Goal: Communication & Community: Share content

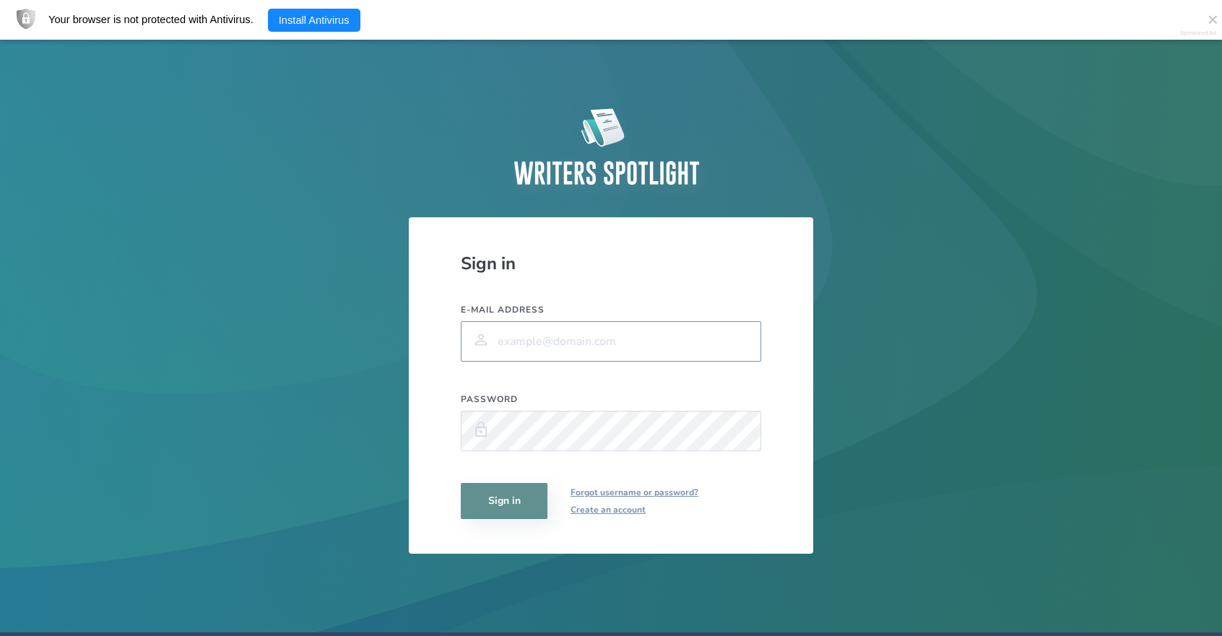
click at [532, 336] on input "E-mail address" at bounding box center [611, 341] width 301 height 40
type input "[EMAIL_ADDRESS][DOMAIN_NAME]"
click at [484, 486] on button "Sign in" at bounding box center [504, 501] width 87 height 36
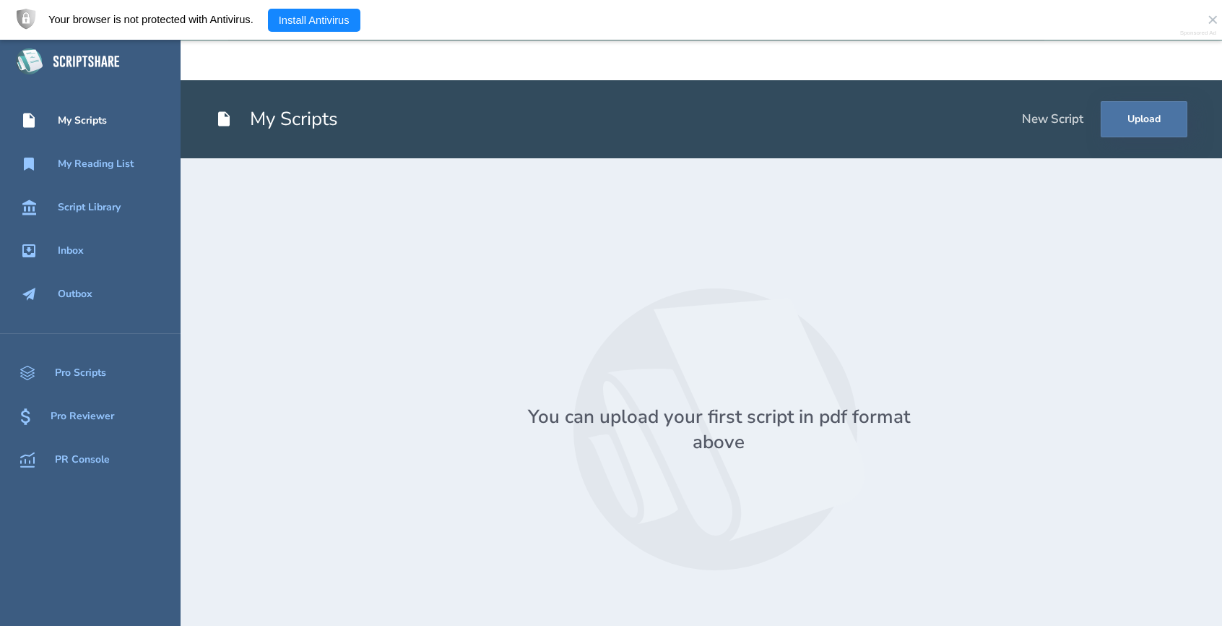
click at [73, 122] on div "My Scripts" at bounding box center [82, 121] width 49 height 12
click at [1122, 119] on button "Upload" at bounding box center [1144, 119] width 87 height 36
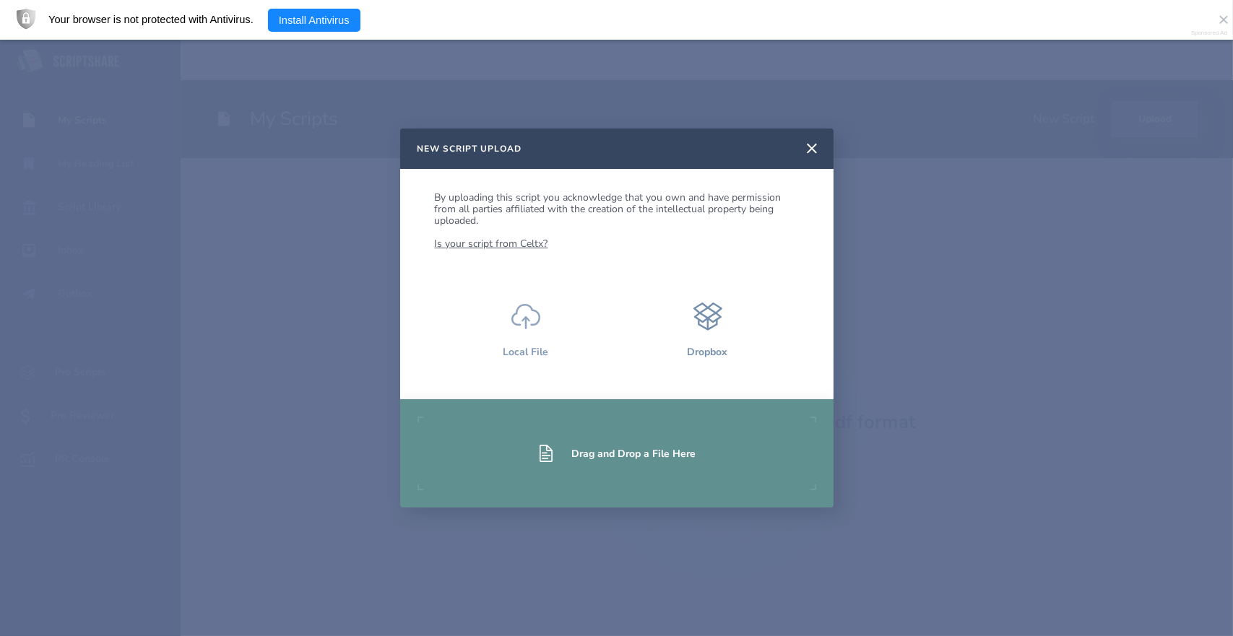
click at [522, 338] on button "Local File" at bounding box center [526, 331] width 182 height 92
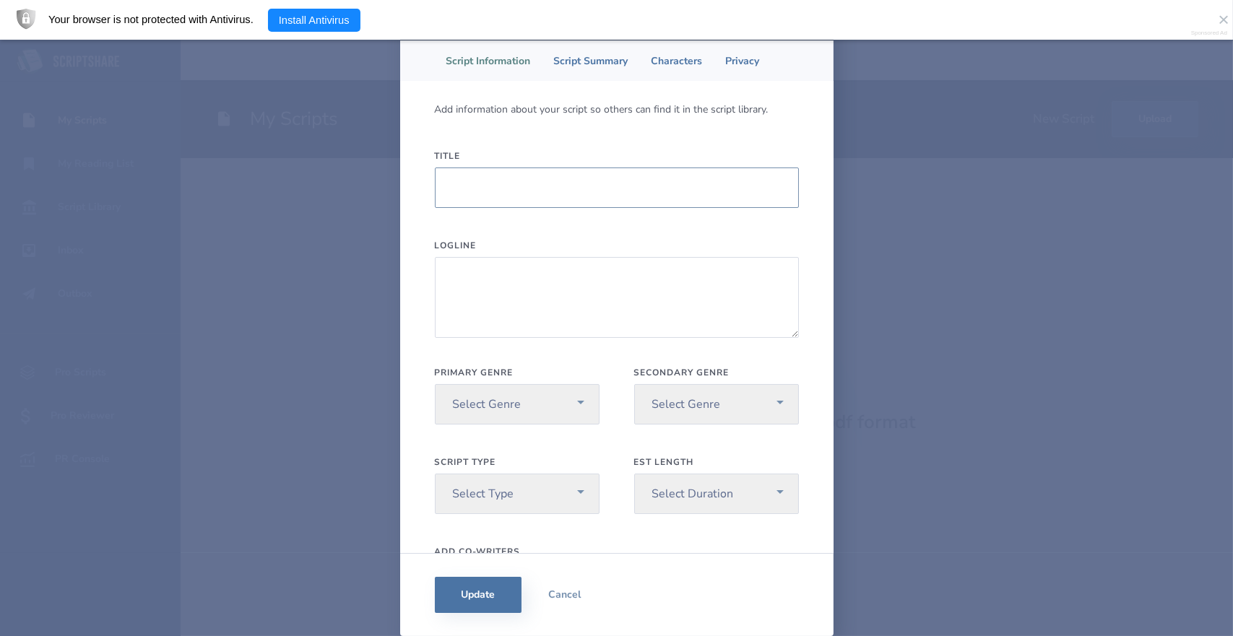
click at [480, 194] on input "Title" at bounding box center [617, 188] width 364 height 40
drag, startPoint x: 469, startPoint y: 278, endPoint x: 471, endPoint y: 267, distance: 11.8
click at [471, 267] on textarea "Logline" at bounding box center [617, 297] width 364 height 81
click at [560, 188] on input "Solve My Murda" at bounding box center [617, 188] width 364 height 40
click at [497, 275] on textarea "Logline" at bounding box center [617, 297] width 364 height 81
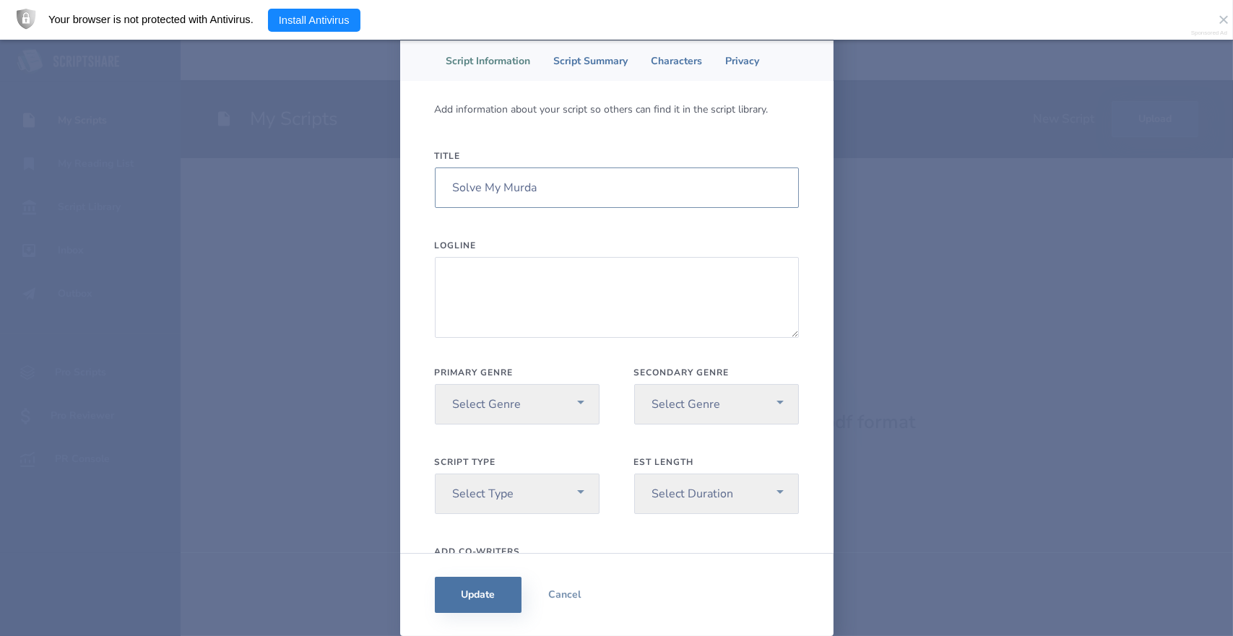
click at [589, 192] on input "Solve My Murda" at bounding box center [617, 188] width 364 height 40
type input "Solve My Murda - Rough Proof"
click at [514, 264] on textarea "Logline" at bounding box center [617, 297] width 364 height 81
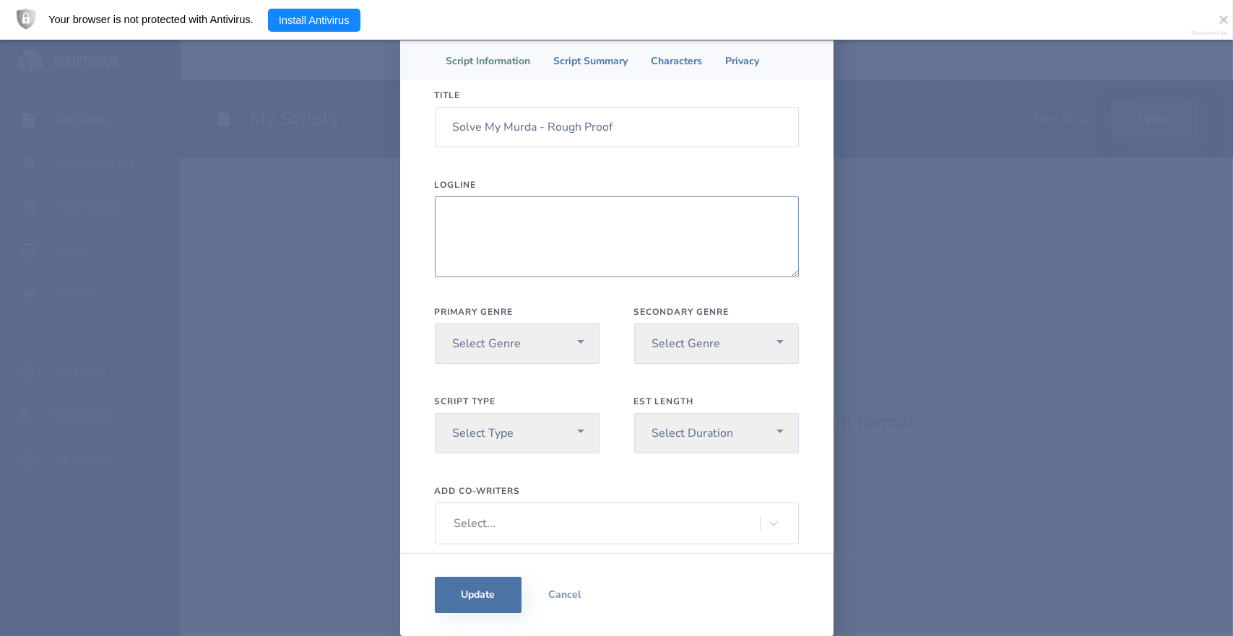
scroll to position [72, 0]
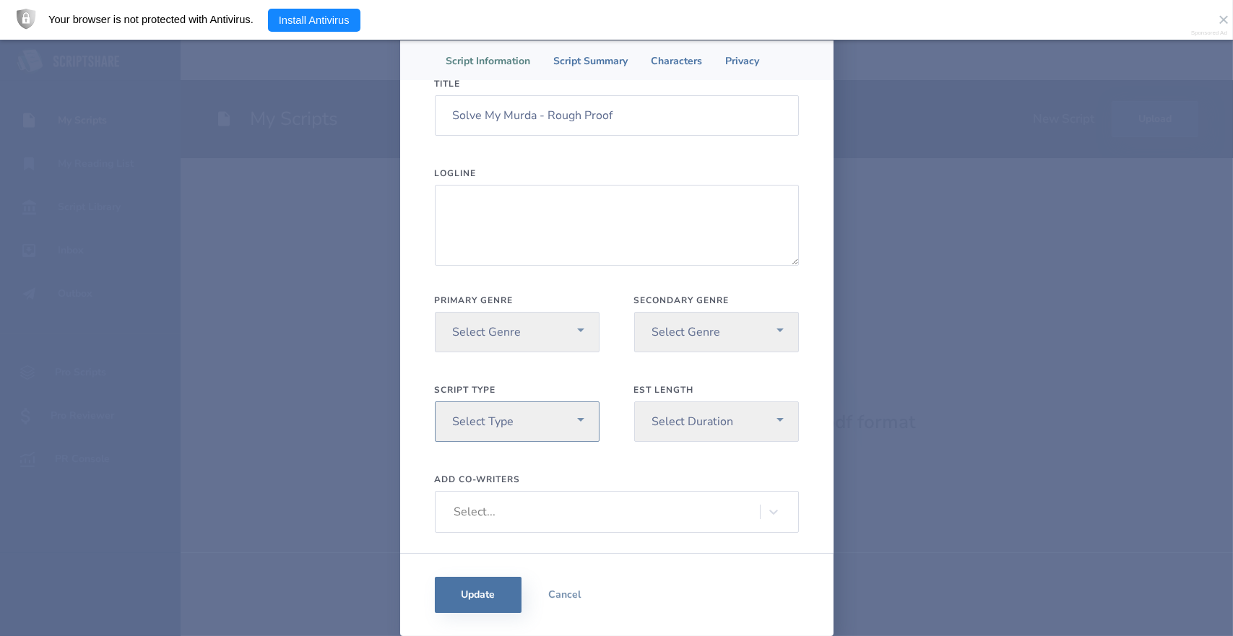
click at [480, 415] on select "Select Type Pilot Short Feature" at bounding box center [517, 422] width 165 height 40
select select "2"
click at [435, 402] on select "Select Type Pilot Short Feature" at bounding box center [517, 422] width 165 height 40
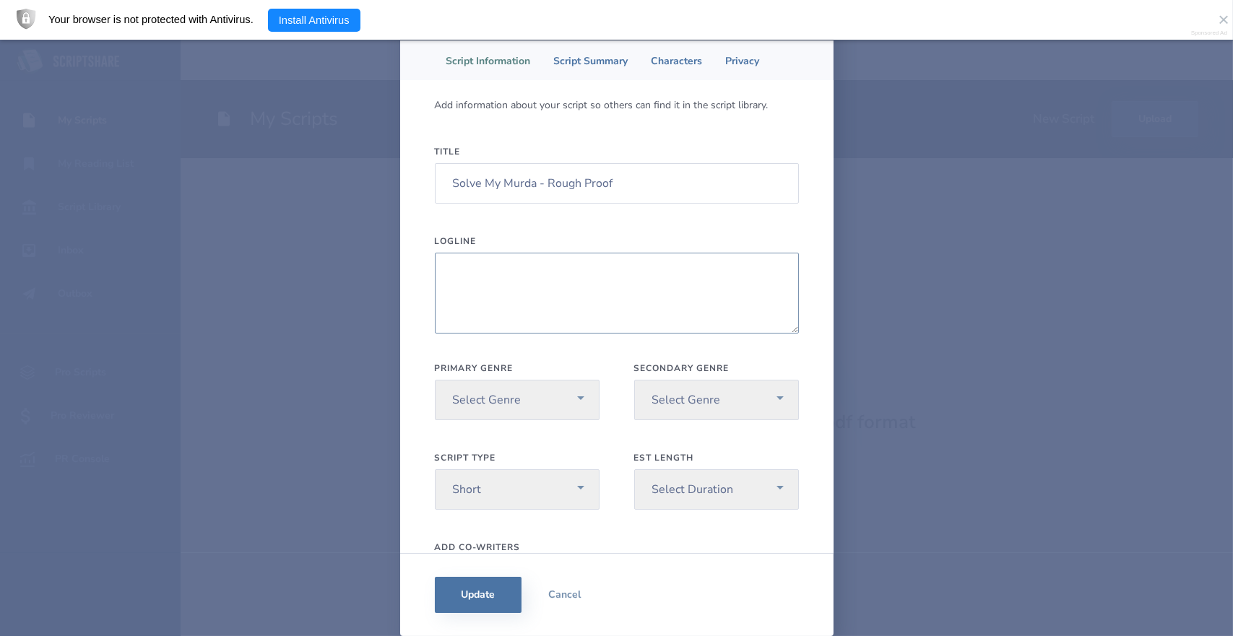
click at [467, 298] on textarea "Logline" at bounding box center [617, 293] width 364 height 81
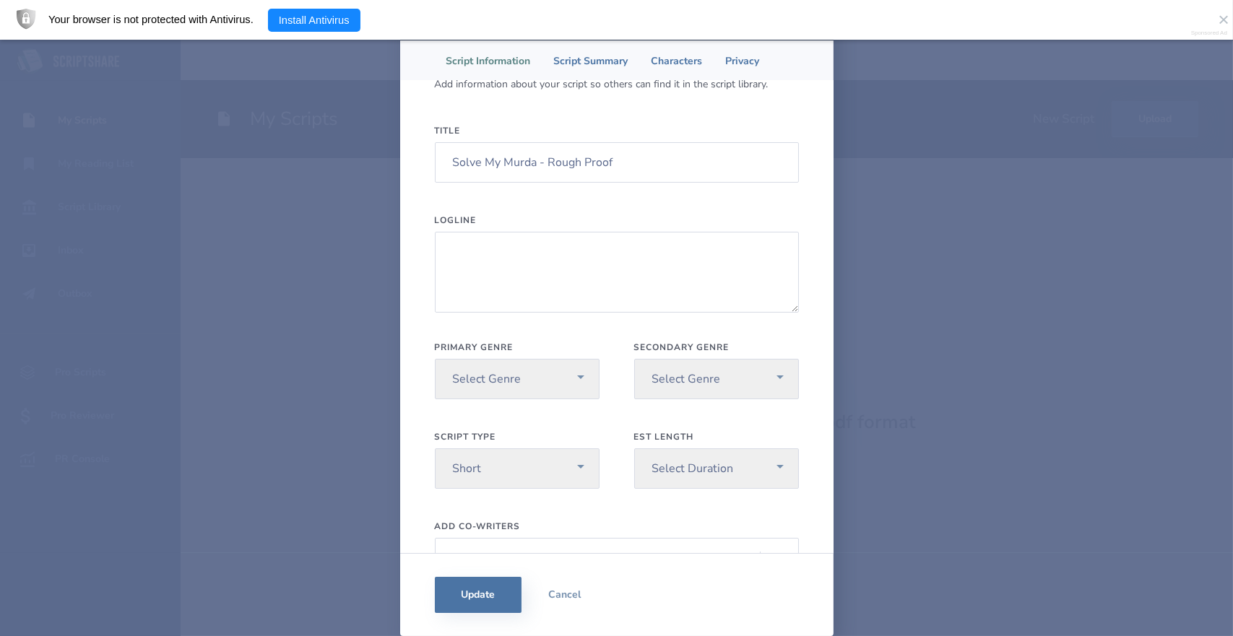
click at [646, 439] on label "Est Length" at bounding box center [716, 437] width 165 height 12
click at [646, 449] on select "Select Duration Under 30 min 30 min 60 min Feature Length" at bounding box center [716, 469] width 165 height 40
click at [651, 461] on select "Select Duration Under 30 min 30 min 60 min Feature Length" at bounding box center [716, 469] width 165 height 40
select select "1"
click at [634, 449] on select "Select Duration Under 30 min 30 min 60 min Feature Length" at bounding box center [716, 469] width 165 height 40
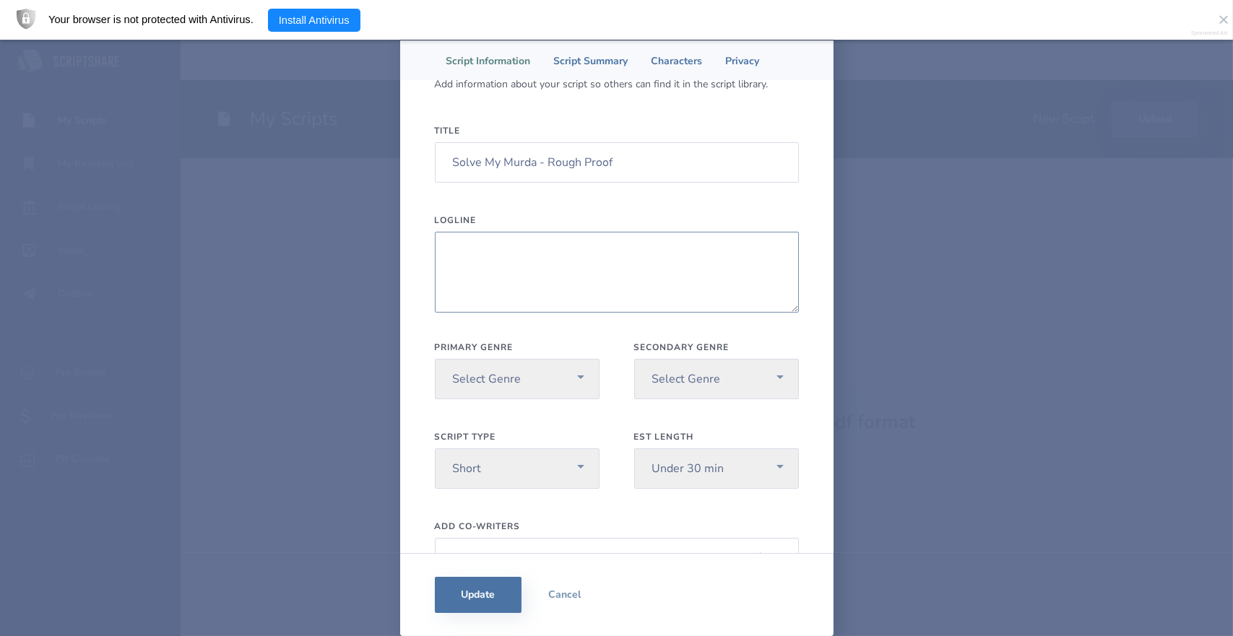
click at [475, 254] on textarea "Logline" at bounding box center [617, 272] width 364 height 81
click at [533, 251] on textarea "A timid forensic Intern" at bounding box center [617, 272] width 364 height 81
click at [535, 251] on textarea "A timid Intern" at bounding box center [617, 272] width 364 height 81
click at [509, 250] on textarea "A timid girl must navigate meeting her boyfriend's parents while the ghost of a…" at bounding box center [617, 272] width 364 height 81
click at [527, 251] on textarea "A [PERSON_NAME] must navigate meeting her boyfriend's parents while the ghost o…" at bounding box center [617, 272] width 364 height 81
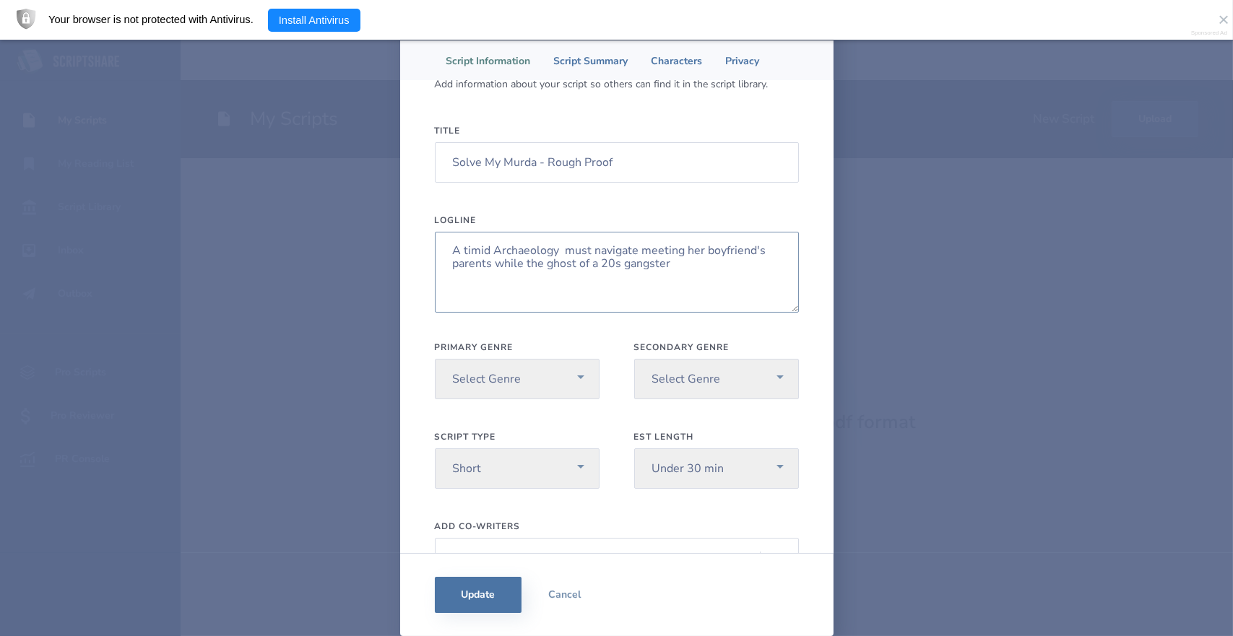
click at [565, 246] on textarea "A timid Archaeology must navigate meeting her boyfriend's parents while the gho…" at bounding box center [617, 272] width 364 height 81
click at [746, 264] on textarea "A timid Archaeology student must navigate meeting her boyfriend's parents while…" at bounding box center [617, 272] width 364 height 81
click at [746, 261] on textarea "A timid Archaeology student must navigate meeting her boyfriend's parents while…" at bounding box center [617, 272] width 364 height 81
click at [754, 261] on textarea "A timid Archaeology student must navigate meeting her boyfriend's parents while…" at bounding box center [617, 272] width 364 height 81
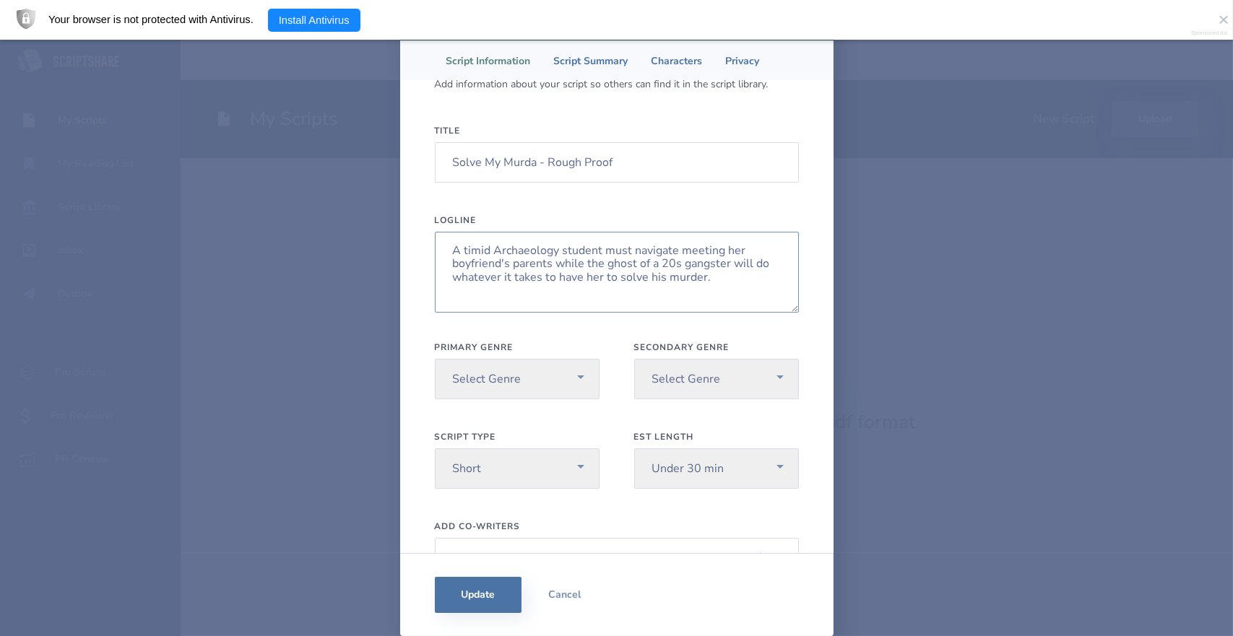
click at [709, 275] on textarea "A timid Archaeology student must navigate meeting her boyfriend's parents while…" at bounding box center [617, 272] width 364 height 81
click at [503, 249] on textarea "A timid Archaeology student must navigate meeting her boyfriend's parents while…" at bounding box center [617, 272] width 364 height 81
click at [598, 252] on textarea "A timid archaeology student must navigate meeting her boyfriend's parents while…" at bounding box center [617, 272] width 364 height 81
click at [713, 277] on textarea "A timid archaeology student must navigate meeting her boyfriend's parents while…" at bounding box center [617, 272] width 364 height 81
click at [727, 267] on textarea "A timid archaeology student must navigate meeting her boyfriend's parents while…" at bounding box center [617, 272] width 364 height 81
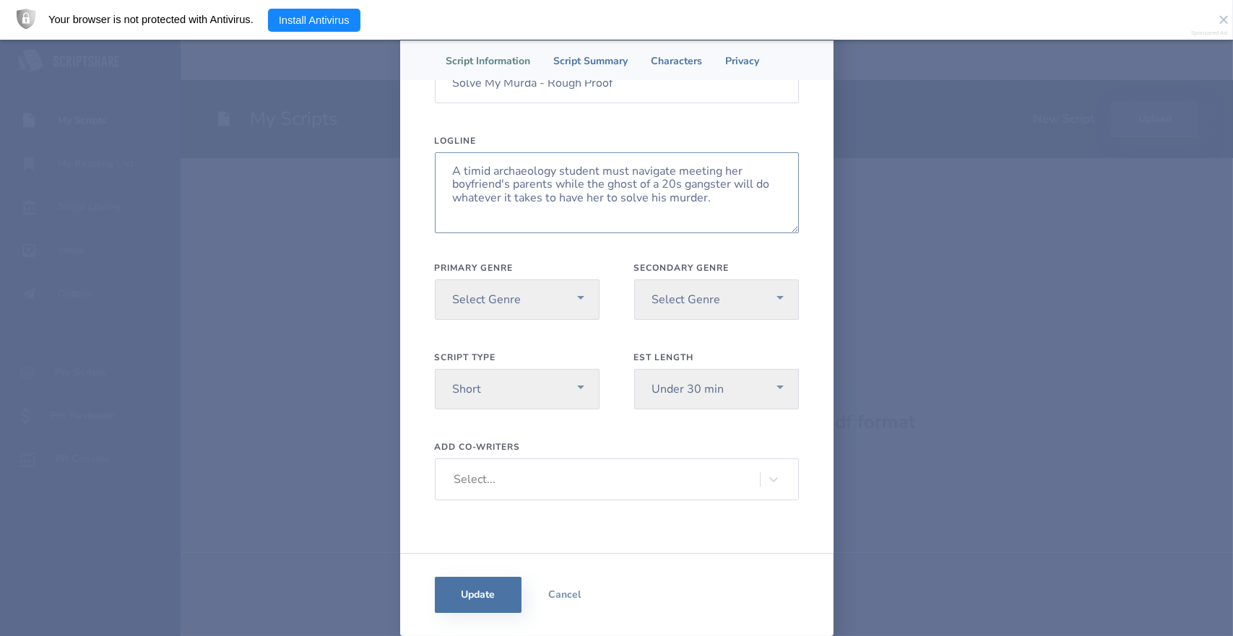
scroll to position [105, 0]
type textarea "A timid archaeology student must navigate meeting her boyfriend's parents while…"
click at [454, 287] on select "Select Genre Action Adventure Animation Biography Christmas Comedy Crime Drama …" at bounding box center [517, 300] width 165 height 40
select select "5"
click at [435, 280] on select "Select Genre Action Adventure Animation Biography Christmas Comedy Crime Drama …" at bounding box center [517, 300] width 165 height 40
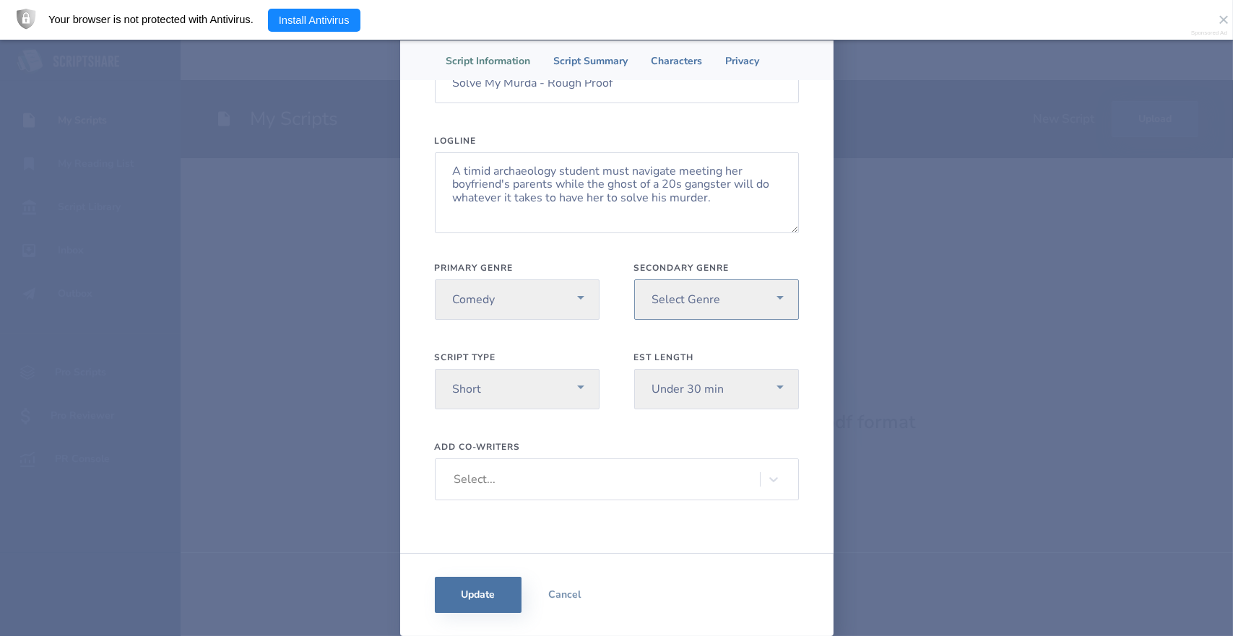
click at [669, 298] on select "Select Genre Action Adventure Animation Biography Christmas Comedy Crime Drama …" at bounding box center [716, 300] width 165 height 40
click at [676, 306] on select "Select Genre Action Adventure Animation Biography Christmas Comedy Crime Drama …" at bounding box center [716, 300] width 165 height 40
select select "16"
click at [634, 280] on select "Select Genre Action Adventure Animation Biography Christmas Comedy Crime Drama …" at bounding box center [716, 300] width 165 height 40
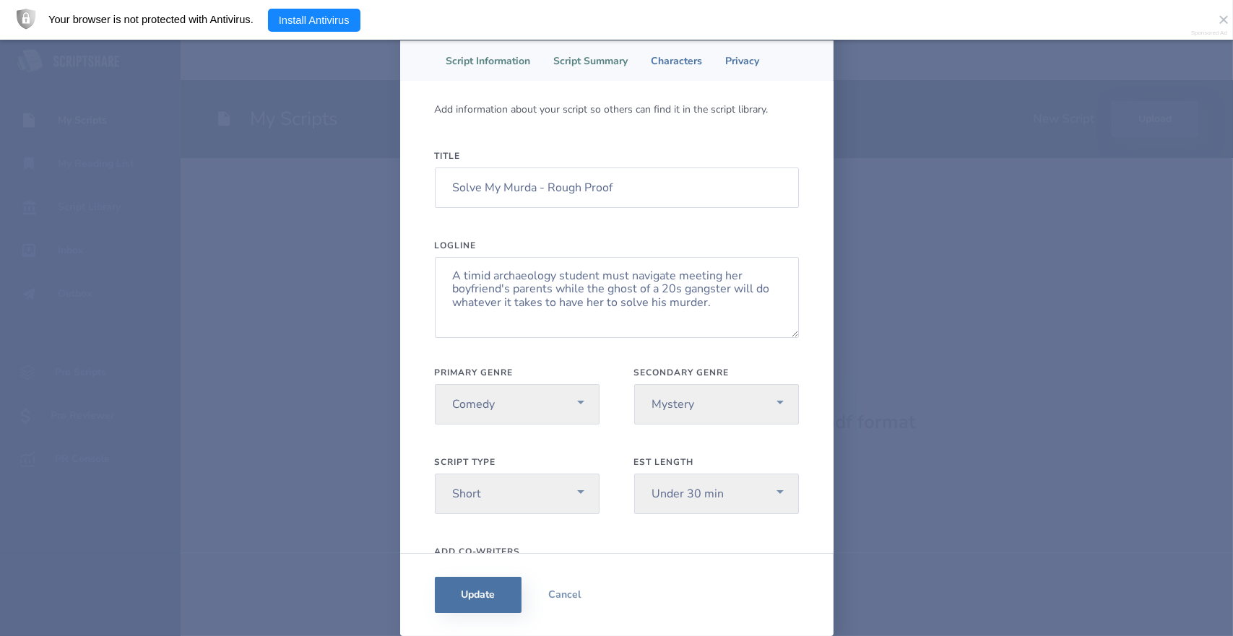
click at [587, 64] on li "Script Summary" at bounding box center [592, 60] width 98 height 40
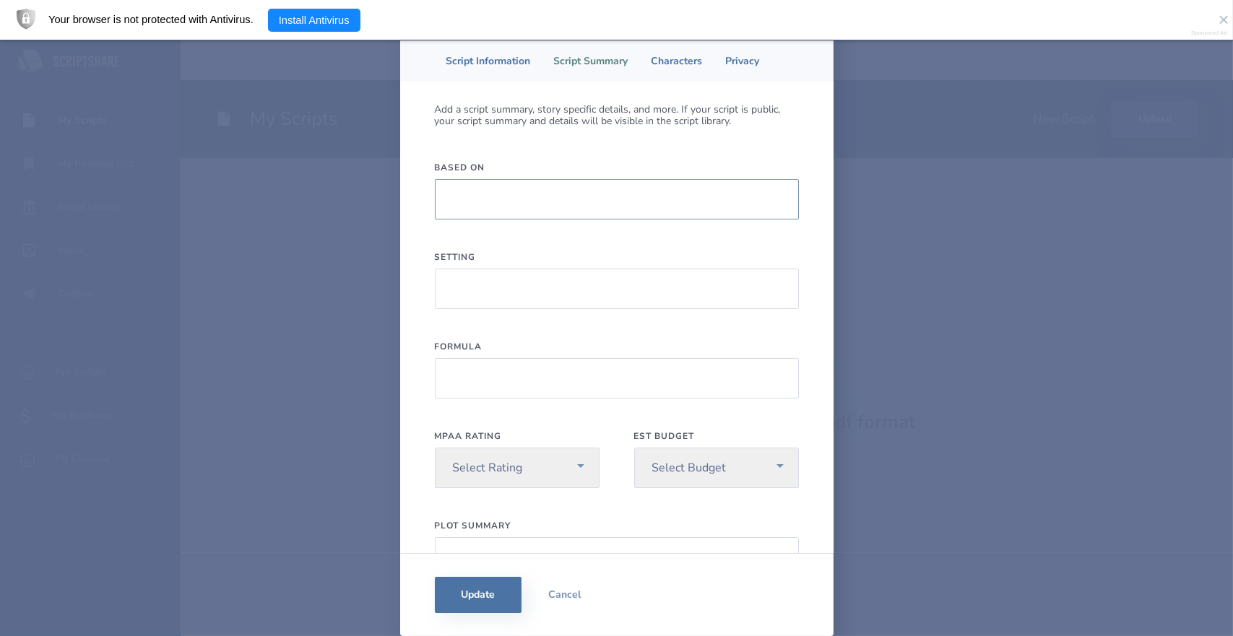
click at [489, 202] on input "Based On" at bounding box center [617, 199] width 364 height 40
click at [482, 290] on input "Setting" at bounding box center [617, 289] width 364 height 40
type input "B"
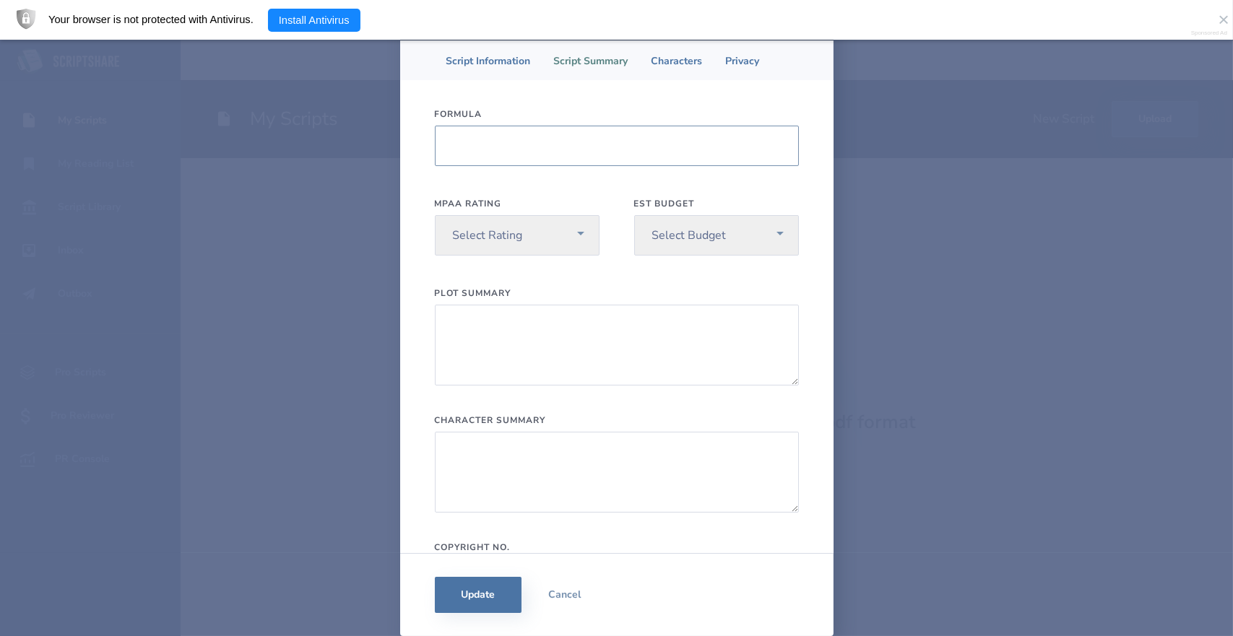
scroll to position [233, 0]
click at [487, 326] on textarea "Plot Summary" at bounding box center [617, 344] width 364 height 81
type textarea "E"
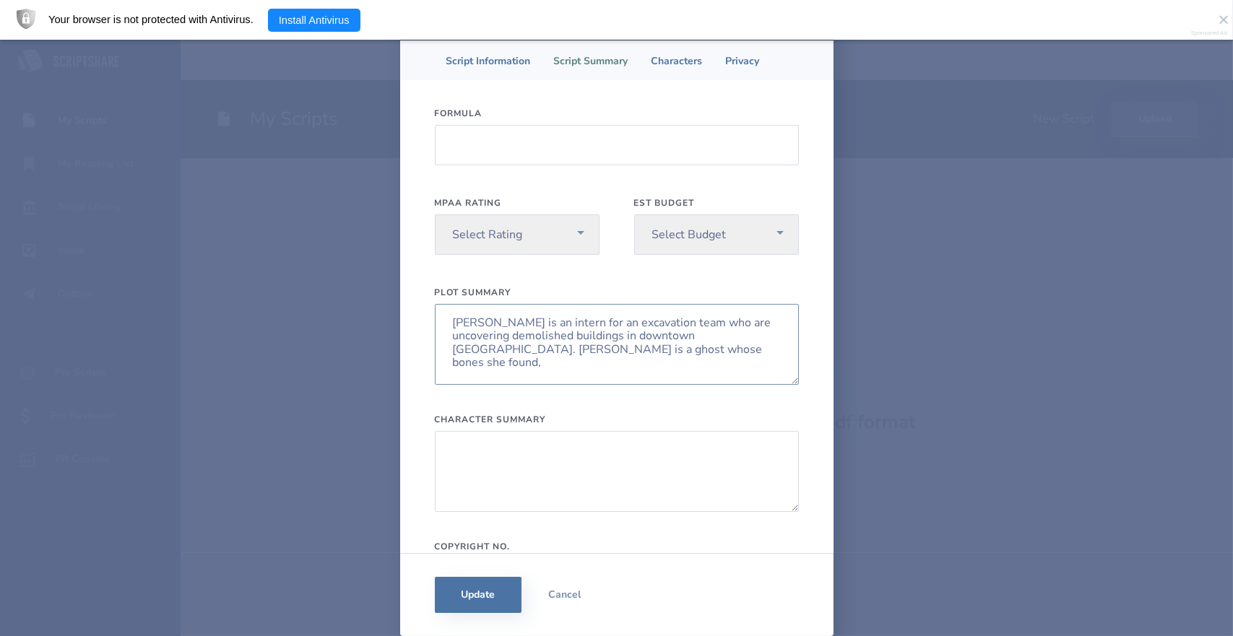
click at [556, 351] on textarea "[PERSON_NAME] is an intern for an excavation team who are uncovering demolished…" at bounding box center [617, 344] width 364 height 81
click at [621, 351] on textarea "[PERSON_NAME] is an intern for an excavation team who are uncovering demolished…" at bounding box center [617, 344] width 364 height 81
click at [569, 349] on textarea "[PERSON_NAME] is an intern for an excavation team who are uncovering demolished…" at bounding box center [617, 344] width 364 height 81
click at [571, 350] on textarea "[PERSON_NAME] is an intern for an excavation team who are uncovering demolished…" at bounding box center [617, 344] width 364 height 81
click at [632, 348] on textarea "[PERSON_NAME] is an intern for an excavation team who are uncovering demolished…" at bounding box center [617, 344] width 364 height 81
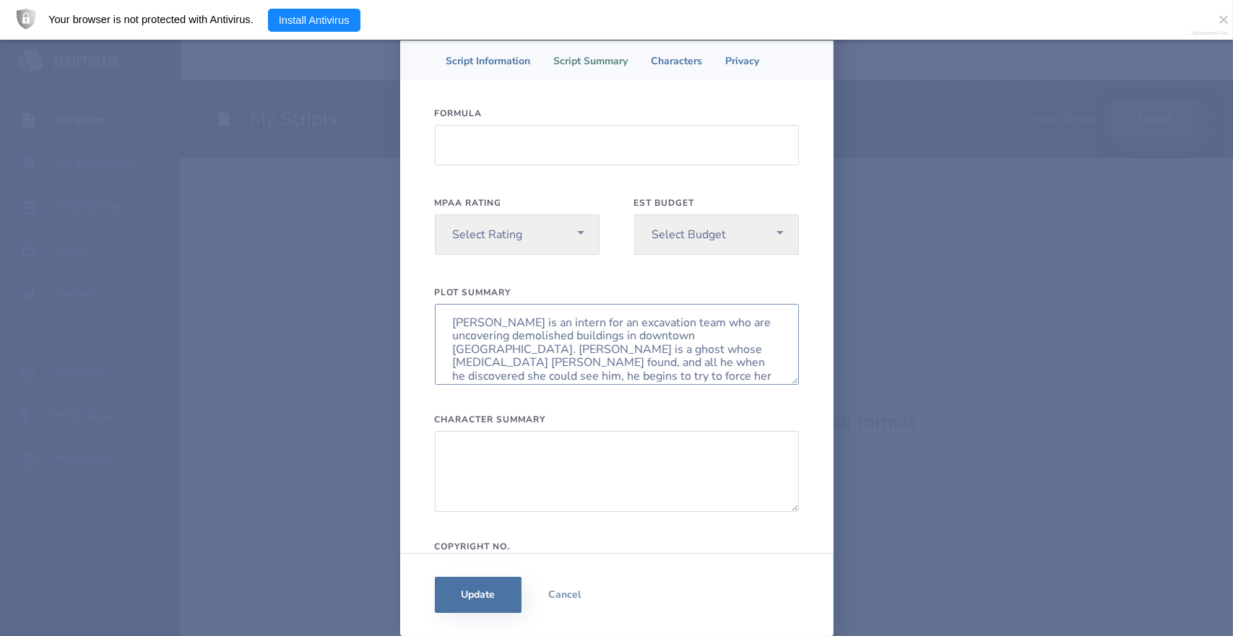
scroll to position [13, 0]
click at [651, 363] on textarea "[PERSON_NAME] is an intern for an excavation team who are uncovering demolished…" at bounding box center [617, 344] width 364 height 81
click at [603, 371] on textarea "[PERSON_NAME] is an intern for an excavation team who are uncovering demolished…" at bounding box center [617, 344] width 364 height 81
click at [715, 363] on textarea "[PERSON_NAME] is an intern for an excavation team who are uncovering demolished…" at bounding box center [617, 344] width 364 height 81
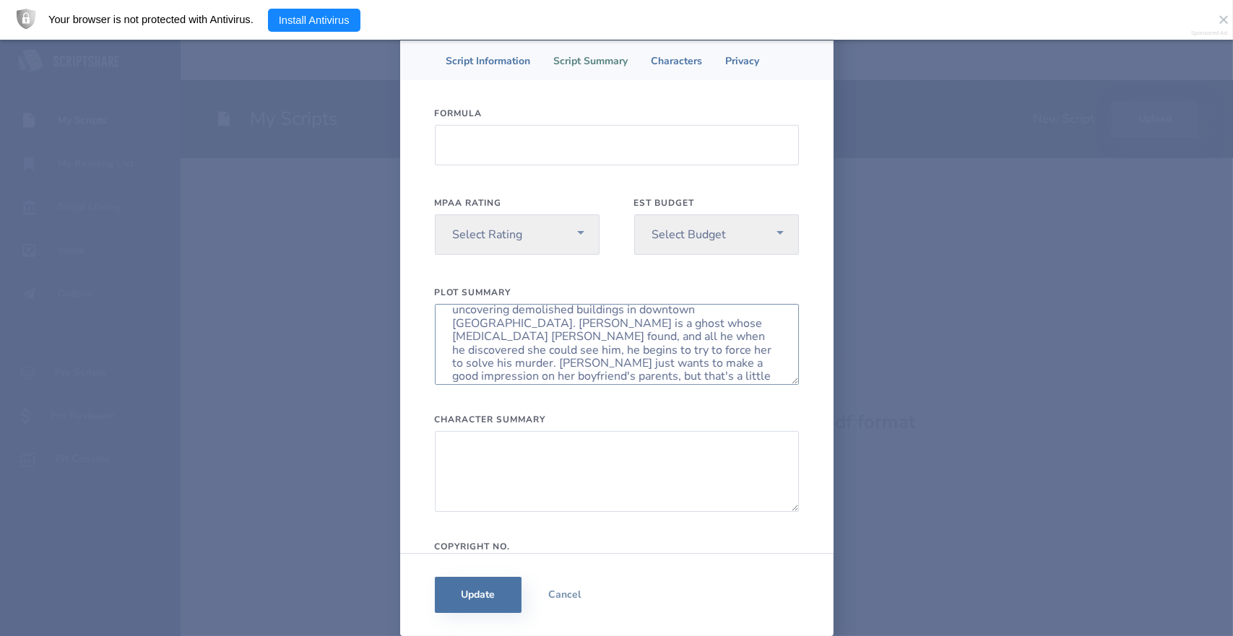
click at [615, 379] on textarea "[PERSON_NAME] is an intern for an excavation team who are uncovering demolished…" at bounding box center [617, 344] width 364 height 81
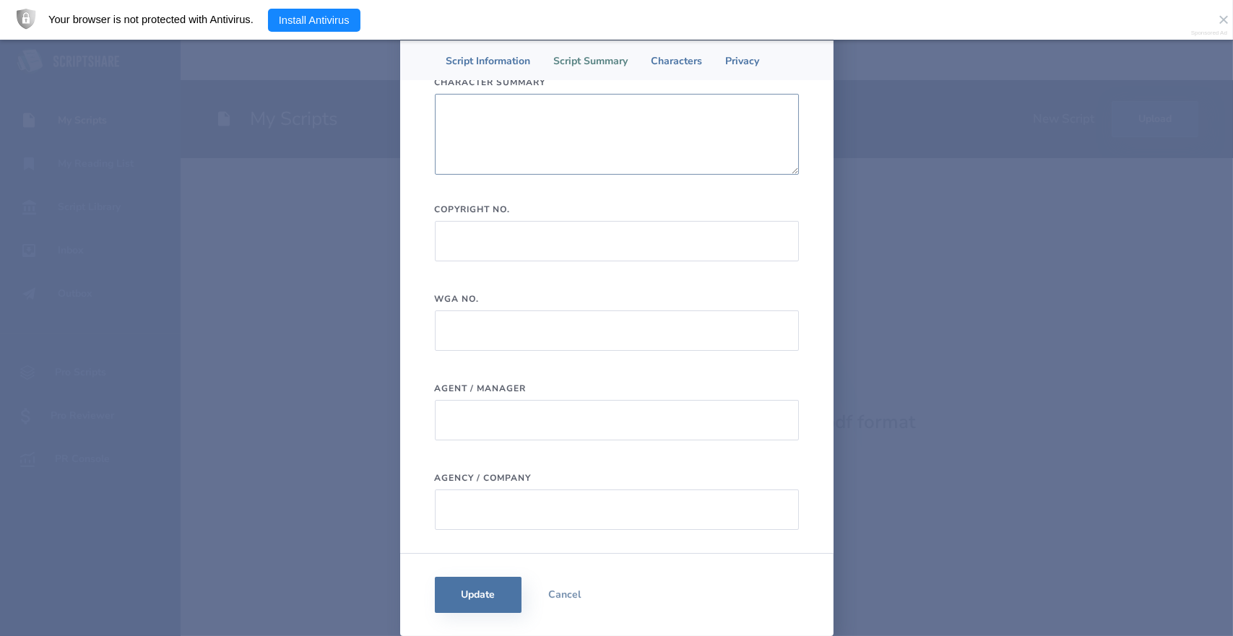
scroll to position [602, 0]
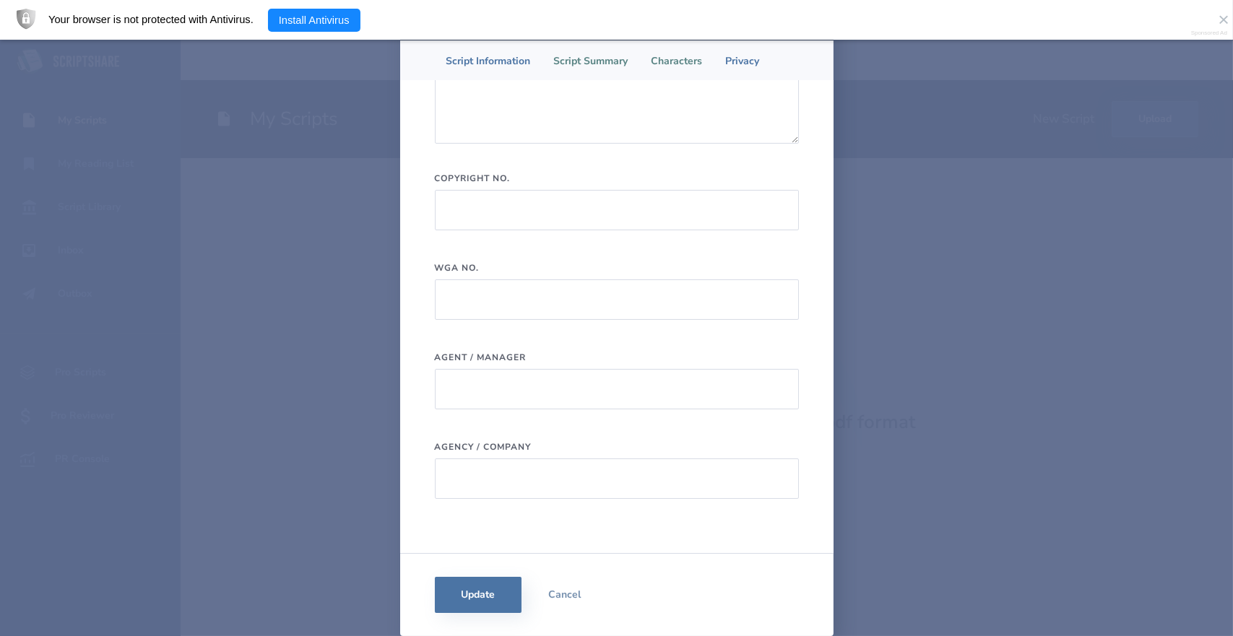
type textarea "[PERSON_NAME] is an intern for an excavation team who are uncovering demolished…"
click at [673, 53] on li "Characters" at bounding box center [677, 60] width 74 height 40
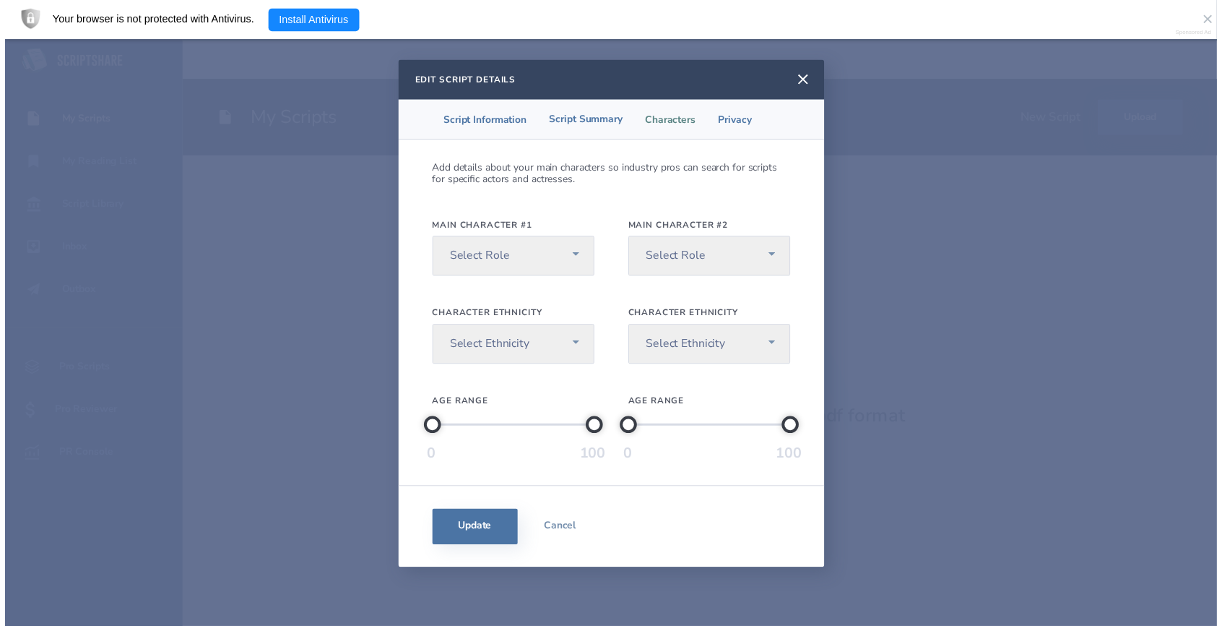
scroll to position [0, 0]
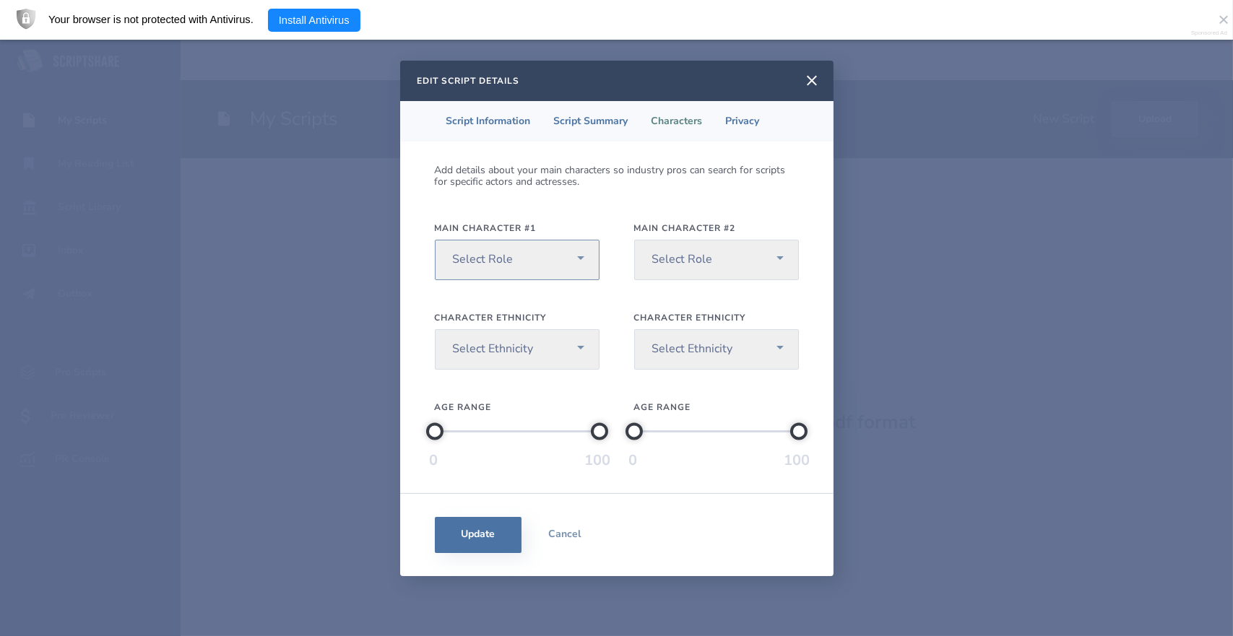
click at [530, 252] on select "Select Role [DEMOGRAPHIC_DATA] Lead [DEMOGRAPHIC_DATA] Lead Non-gender Specific" at bounding box center [517, 260] width 165 height 40
select select "1"
click at [435, 240] on select "Select Role [DEMOGRAPHIC_DATA] Lead [DEMOGRAPHIC_DATA] Lead Non-gender Specific" at bounding box center [517, 260] width 165 height 40
click at [670, 261] on select "Select Role [DEMOGRAPHIC_DATA] Lead [DEMOGRAPHIC_DATA] Lead Non-gender Specific" at bounding box center [716, 260] width 165 height 40
select select "2"
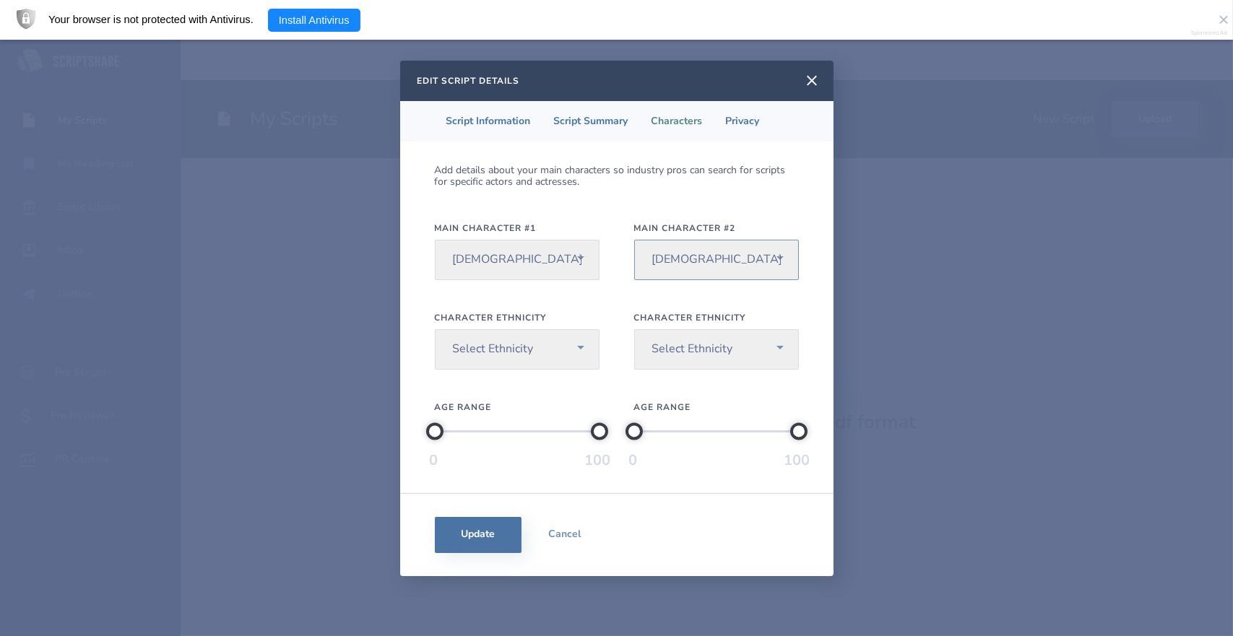
click at [634, 240] on select "Select Role [DEMOGRAPHIC_DATA] Lead [DEMOGRAPHIC_DATA] Lead Non-gender Specific" at bounding box center [716, 260] width 165 height 40
drag, startPoint x: 595, startPoint y: 433, endPoint x: 478, endPoint y: 449, distance: 118.0
click at [478, 449] on div "0 27" at bounding box center [517, 444] width 165 height 51
drag, startPoint x: 431, startPoint y: 431, endPoint x: 465, endPoint y: 427, distance: 34.9
click at [465, 427] on div at bounding box center [465, 431] width 17 height 17
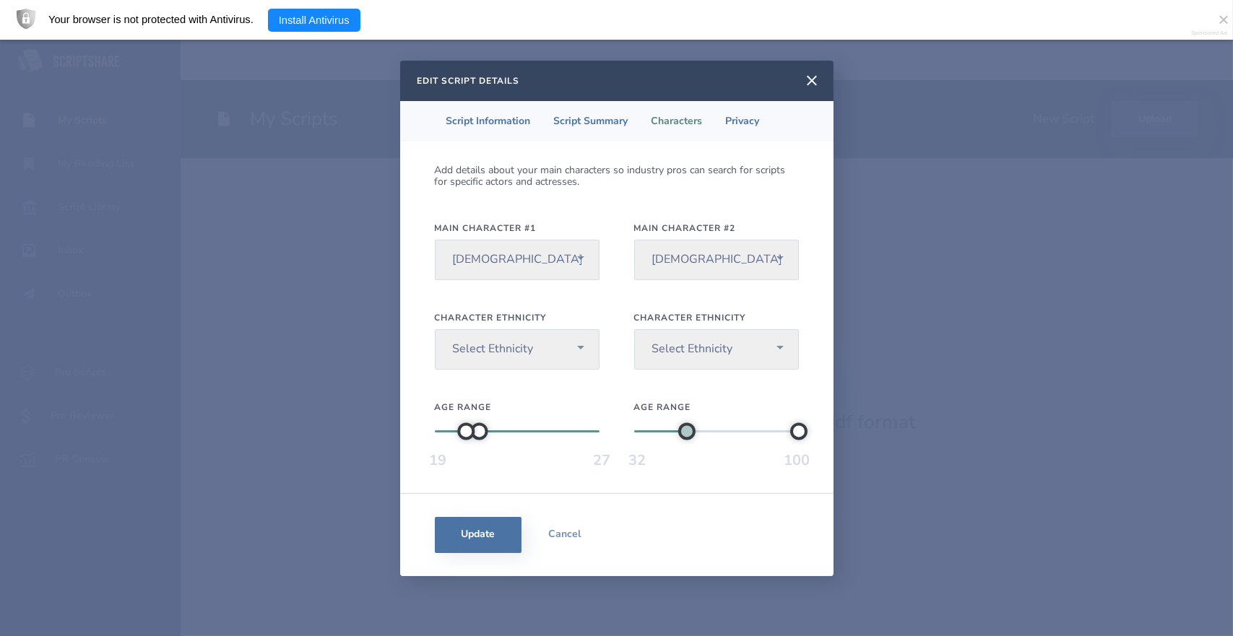
drag, startPoint x: 634, startPoint y: 434, endPoint x: 686, endPoint y: 428, distance: 52.3
click at [686, 428] on div at bounding box center [686, 431] width 17 height 17
drag, startPoint x: 802, startPoint y: 432, endPoint x: 716, endPoint y: 430, distance: 86.0
click at [716, 430] on div at bounding box center [716, 431] width 17 height 17
click at [751, 120] on li "Privacy" at bounding box center [742, 121] width 57 height 40
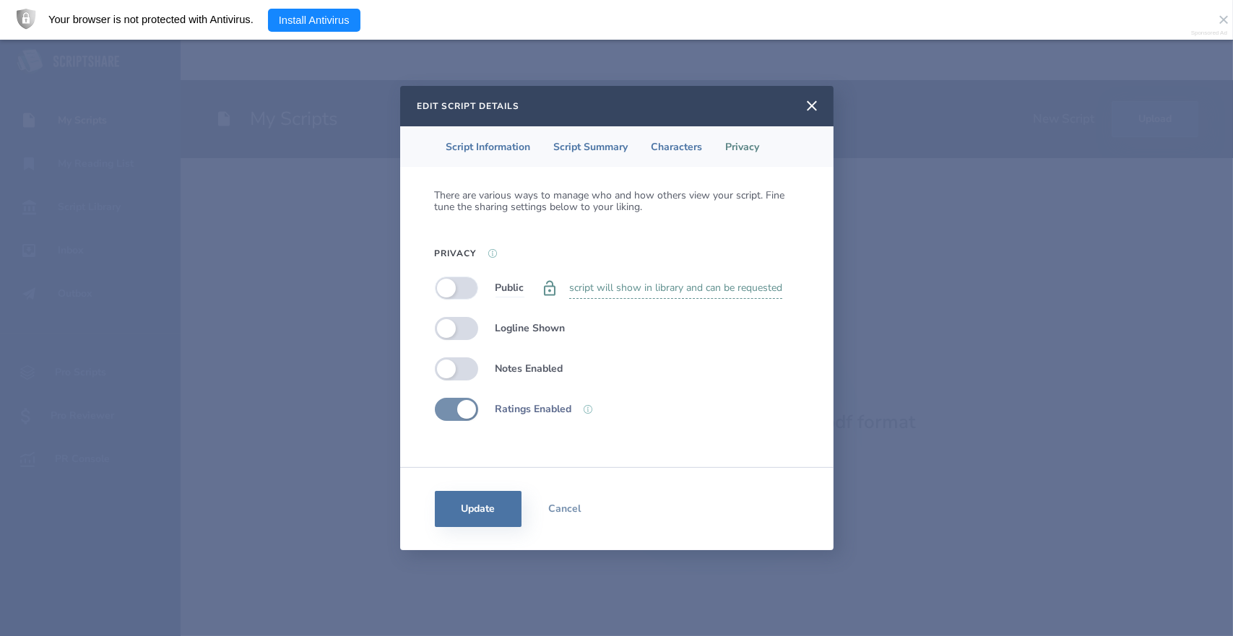
click at [443, 286] on label at bounding box center [456, 288] width 43 height 23
checkbox input "true"
click at [442, 316] on div "Private you can share, swap, or add script to groups Logline Shown Notes Enable…" at bounding box center [617, 349] width 364 height 144
click at [448, 327] on label at bounding box center [456, 328] width 43 height 23
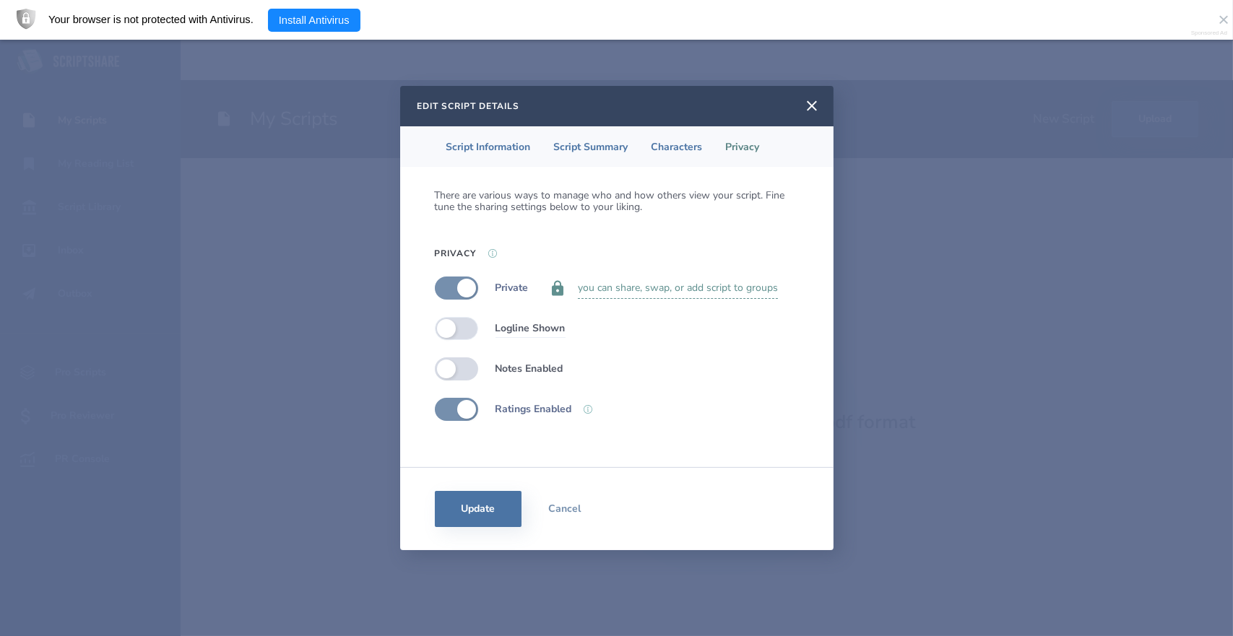
checkbox input "true"
click at [470, 509] on button "Update" at bounding box center [478, 509] width 87 height 36
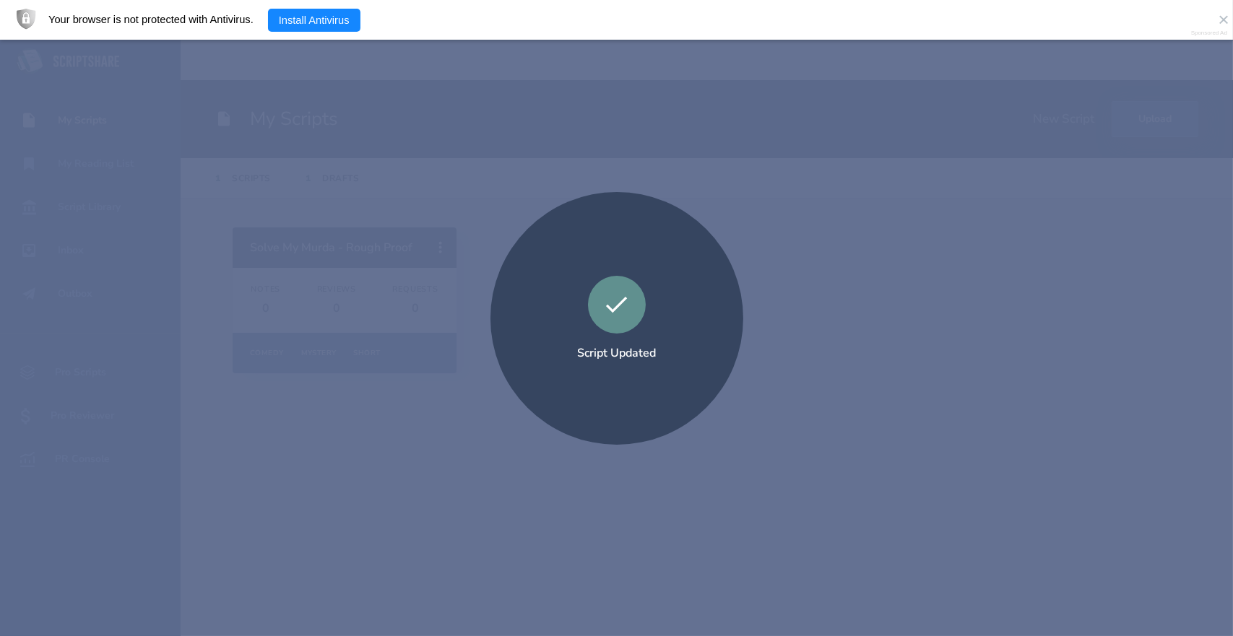
click at [356, 493] on div "Script Updated" at bounding box center [616, 318] width 1233 height 636
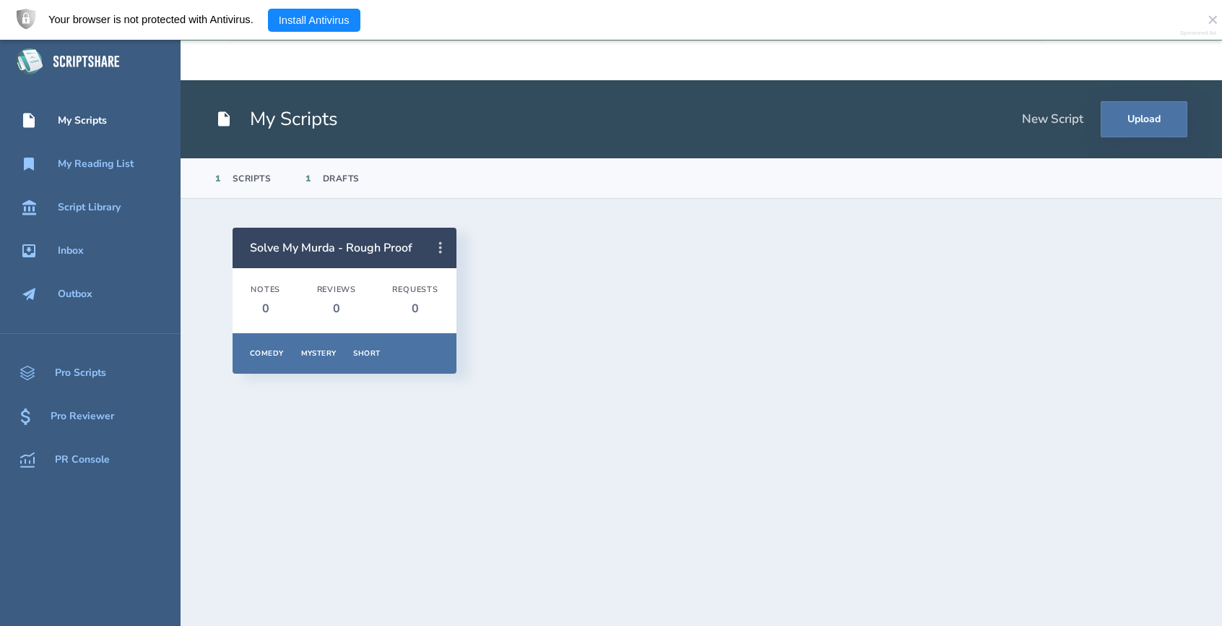
click at [440, 240] on icon at bounding box center [440, 247] width 17 height 17
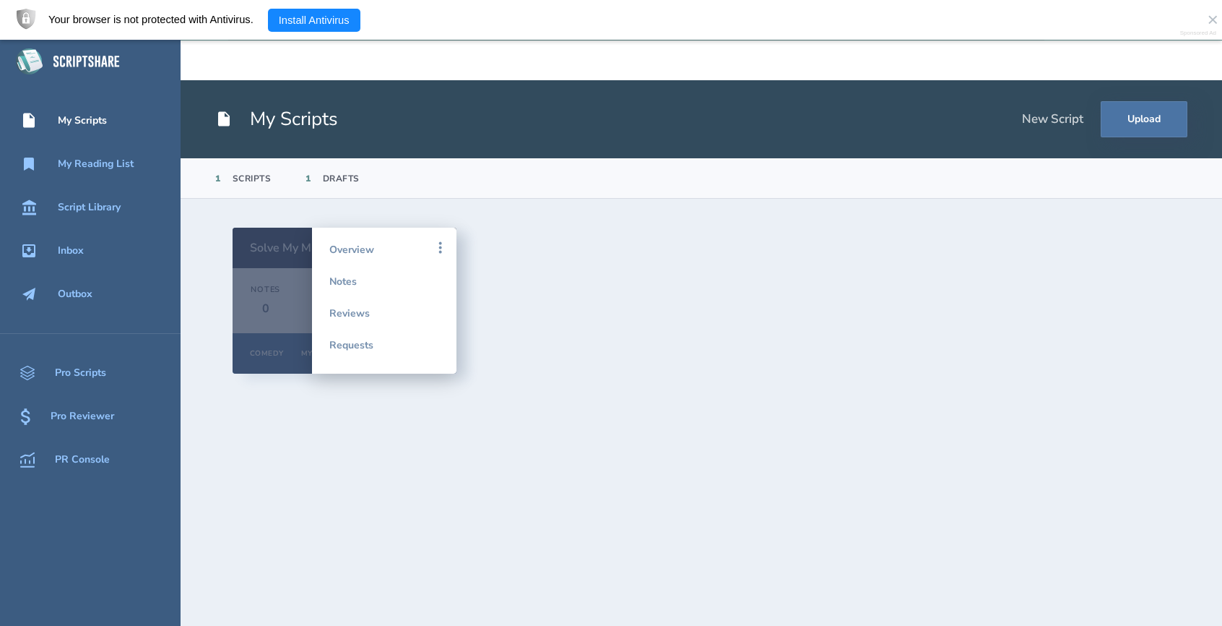
click at [256, 343] on div at bounding box center [345, 301] width 224 height 146
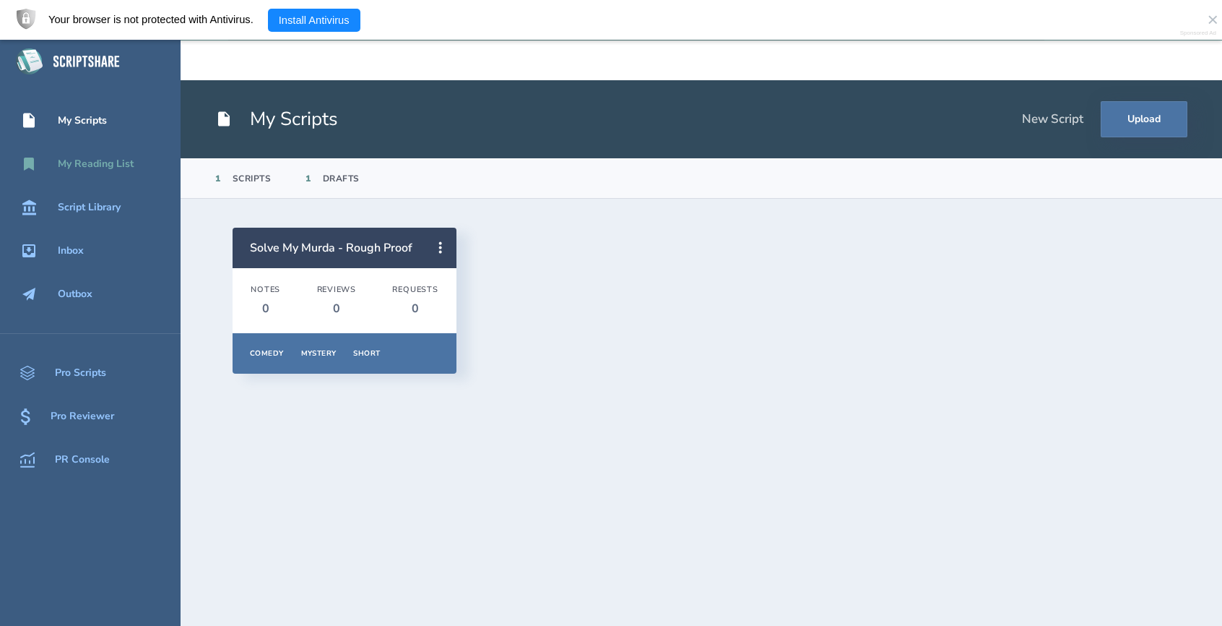
click at [92, 165] on div "My Reading List" at bounding box center [96, 164] width 76 height 12
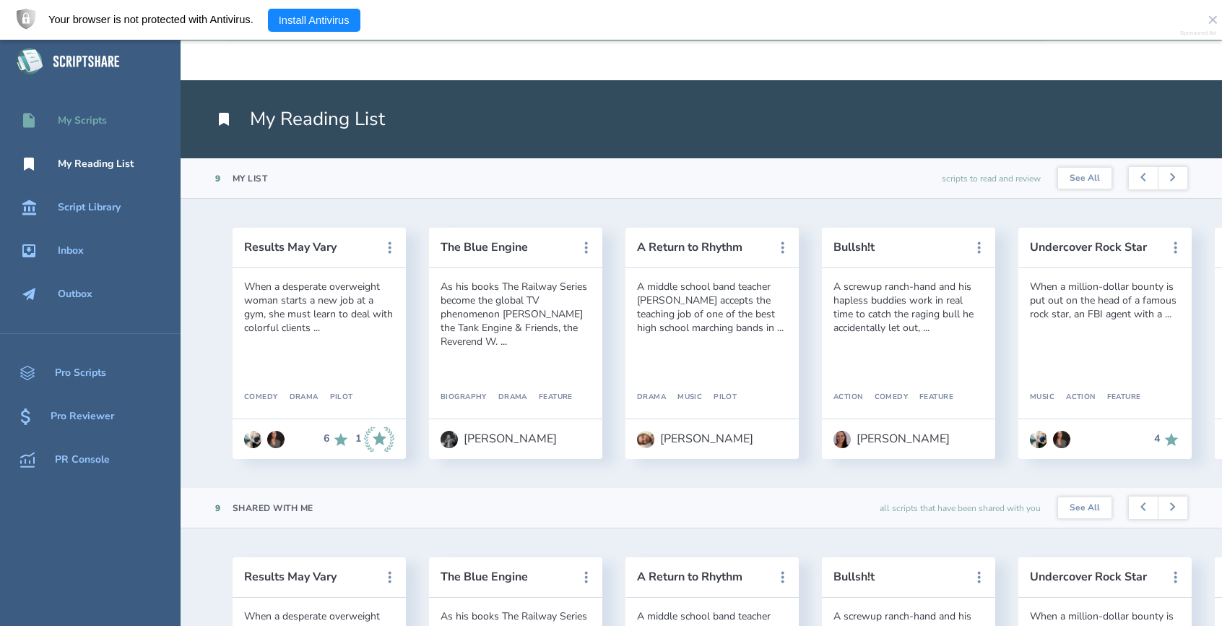
click at [85, 105] on link "My Scripts" at bounding box center [90, 121] width 181 height 32
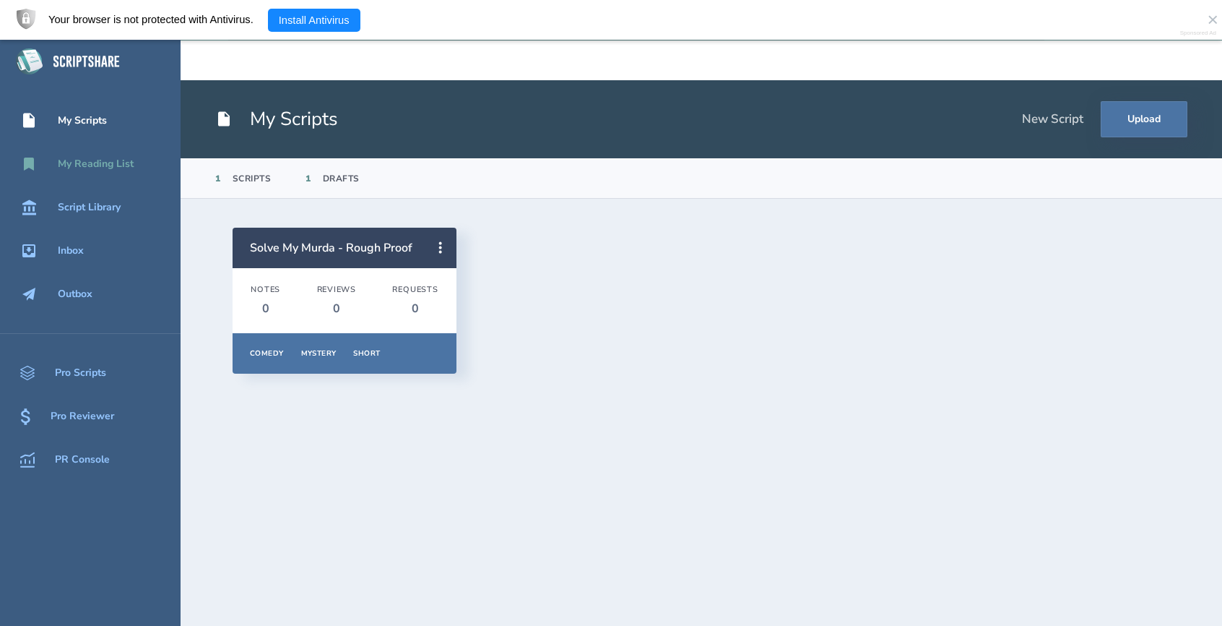
click at [103, 164] on div "My Reading List" at bounding box center [96, 164] width 76 height 12
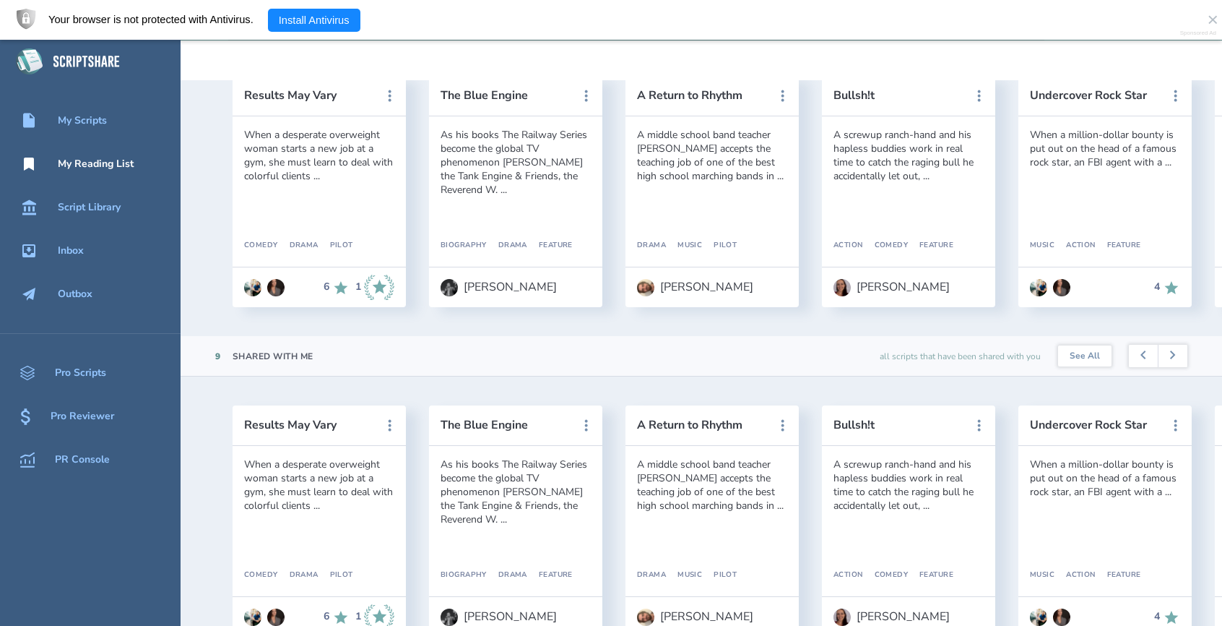
scroll to position [50, 0]
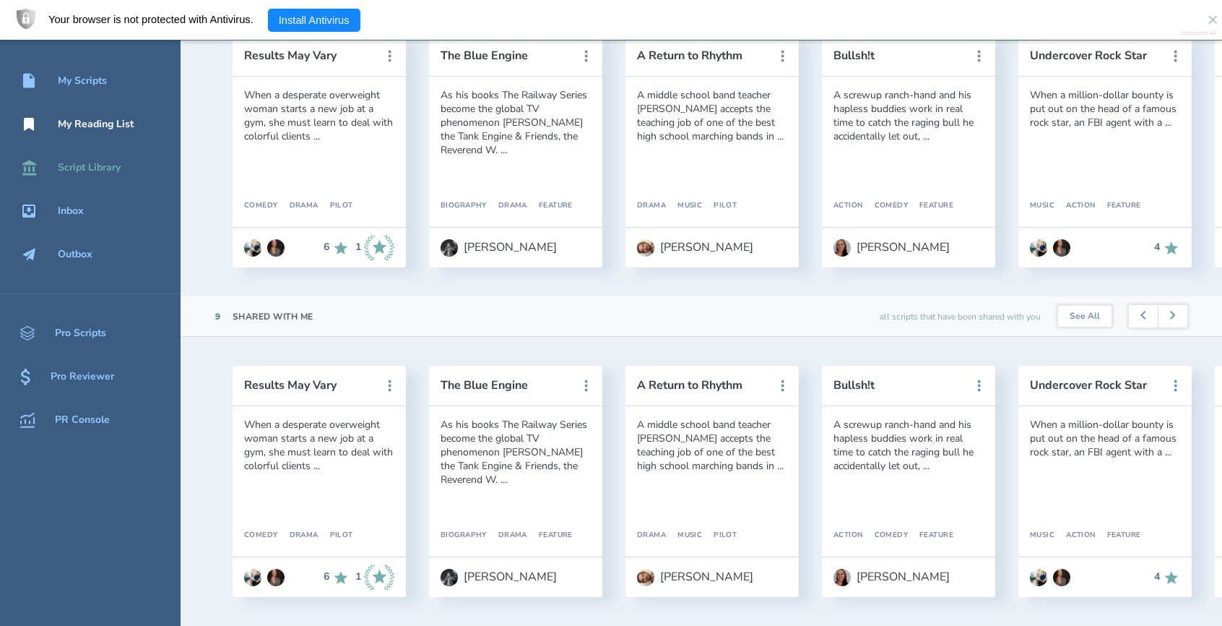
click at [75, 162] on div "Script Library" at bounding box center [89, 168] width 63 height 12
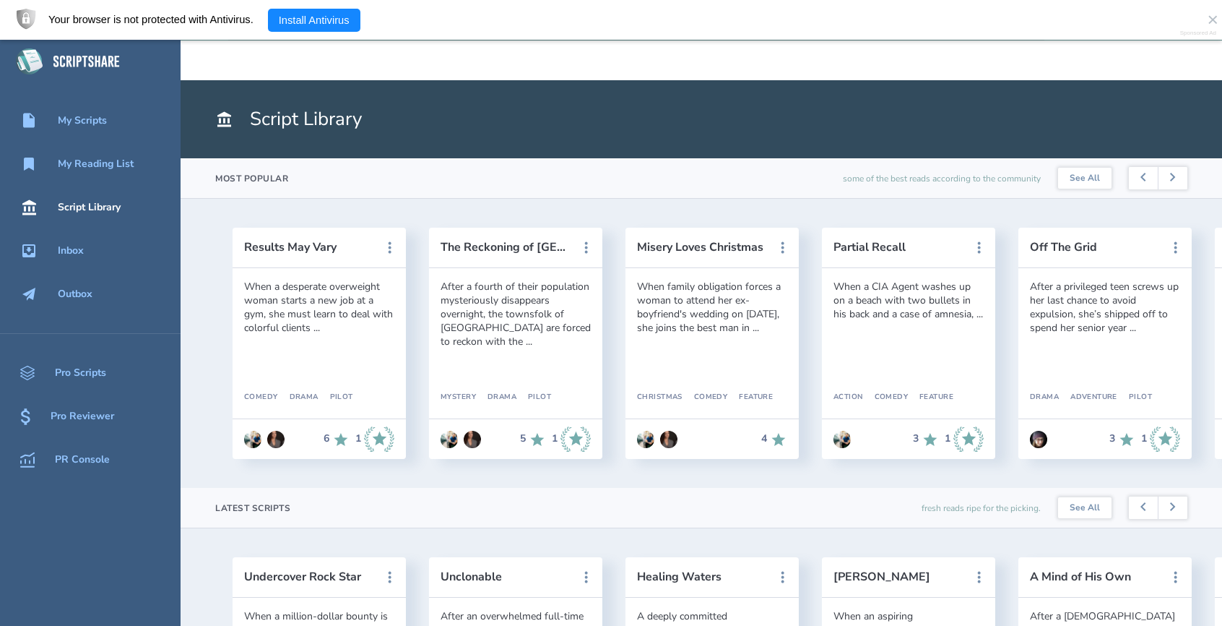
click at [25, 64] on icon at bounding box center [26, 62] width 18 height 19
click at [100, 61] on icon at bounding box center [86, 61] width 75 height 40
click at [77, 125] on div "My Scripts" at bounding box center [82, 121] width 49 height 12
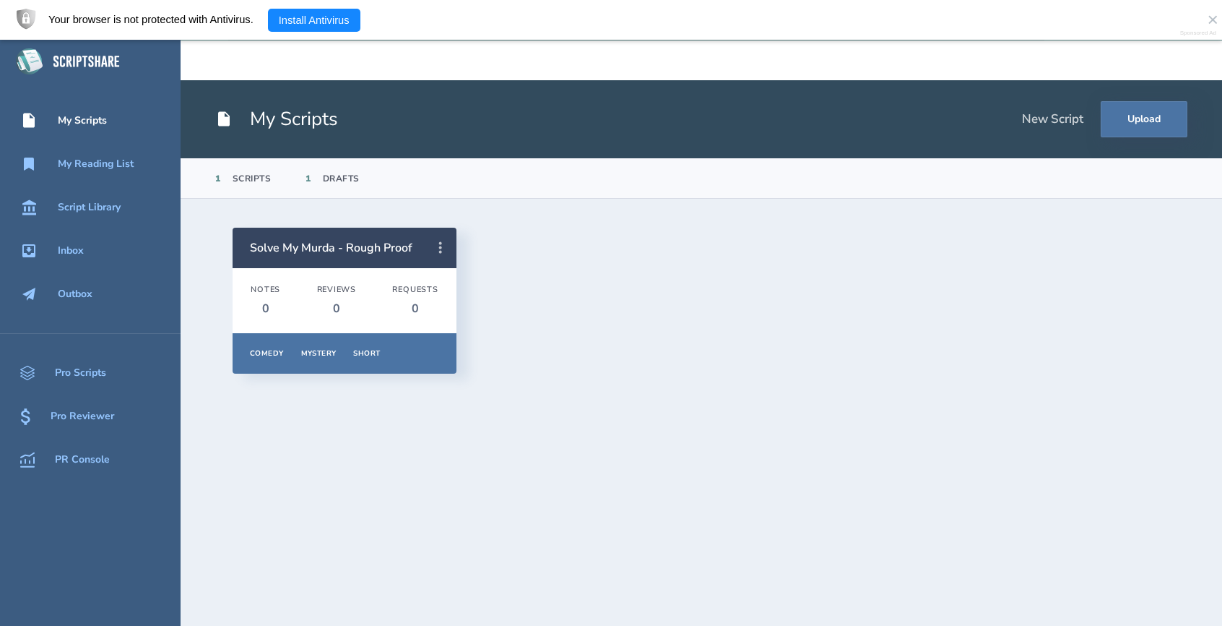
click at [441, 249] on icon at bounding box center [440, 247] width 17 height 17
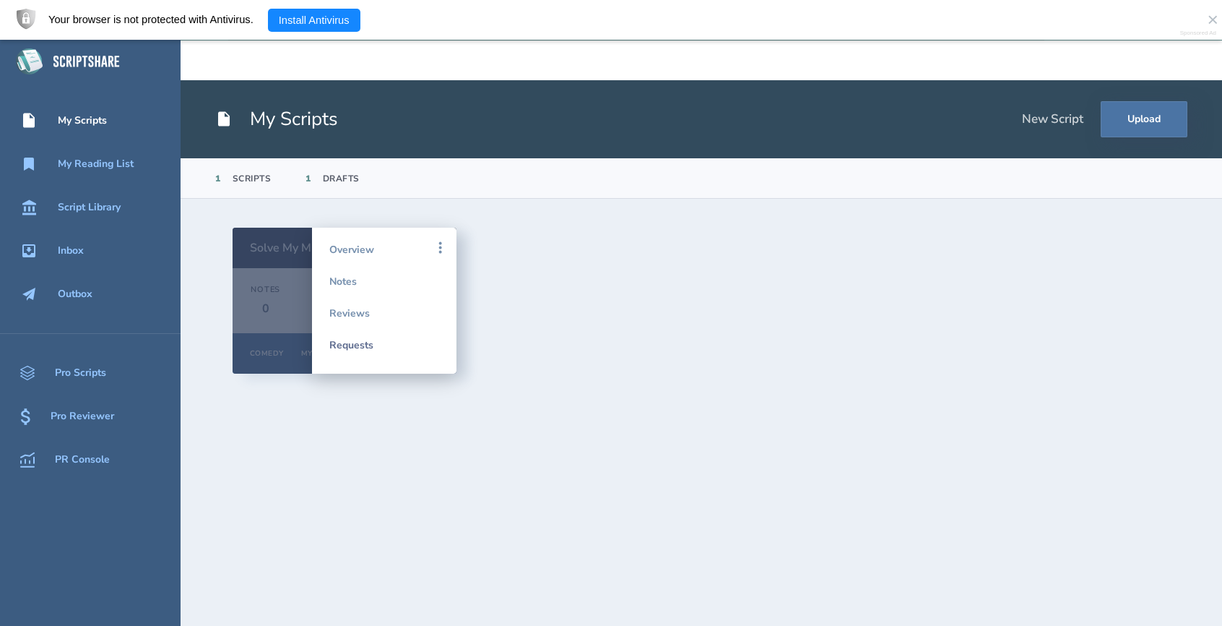
click at [360, 345] on link "Requests" at bounding box center [384, 345] width 110 height 32
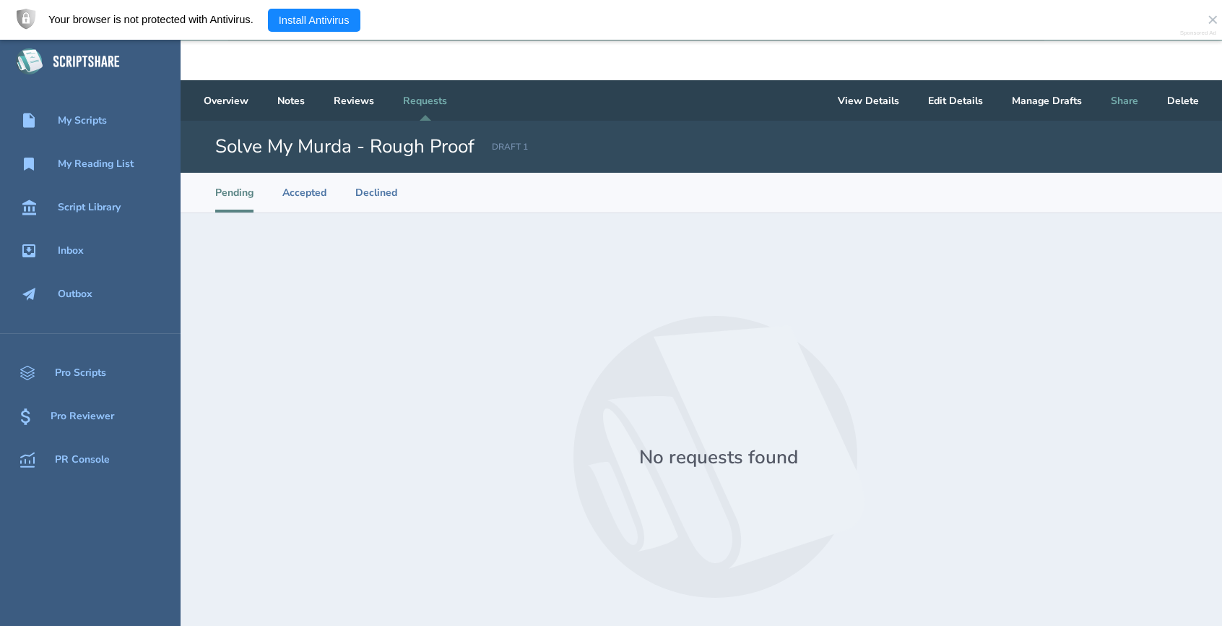
click at [1139, 97] on button "Share" at bounding box center [1125, 100] width 51 height 40
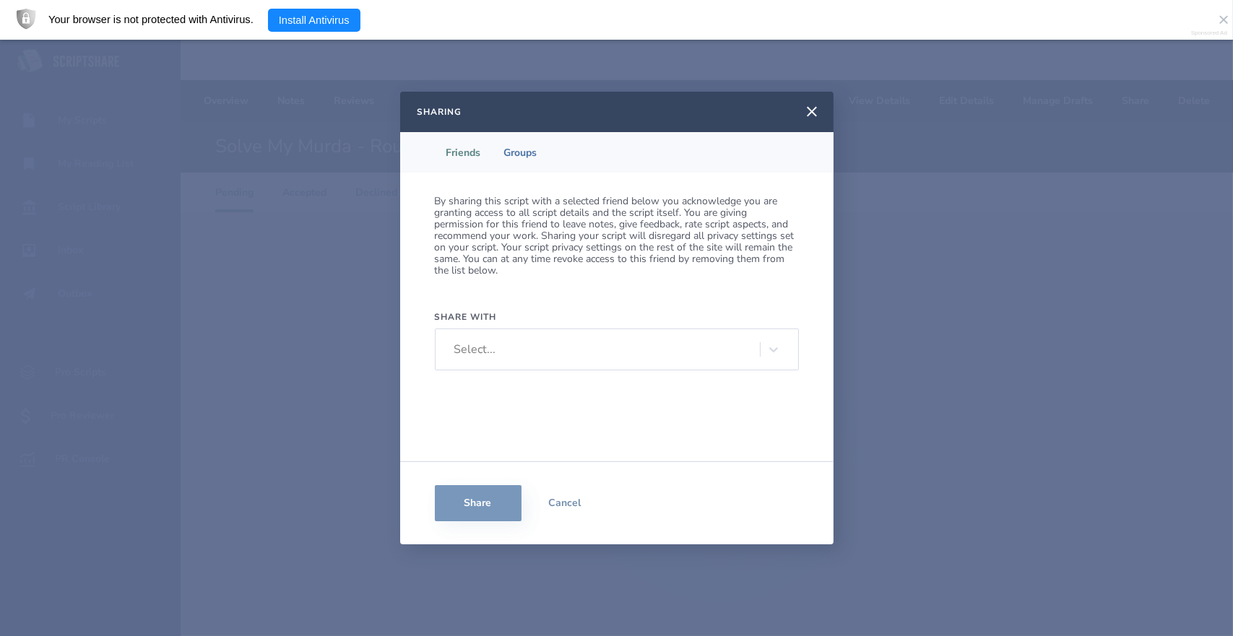
click at [533, 357] on div "Select..." at bounding box center [603, 350] width 313 height 22
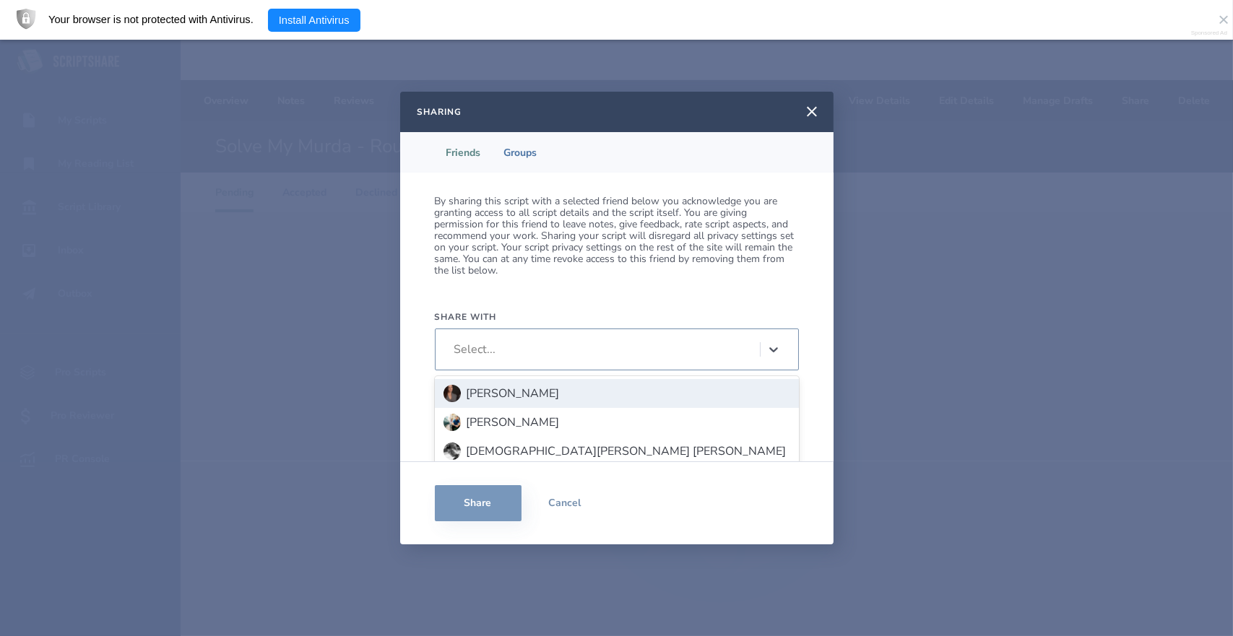
click at [514, 391] on div "[PERSON_NAME]" at bounding box center [513, 393] width 93 height 13
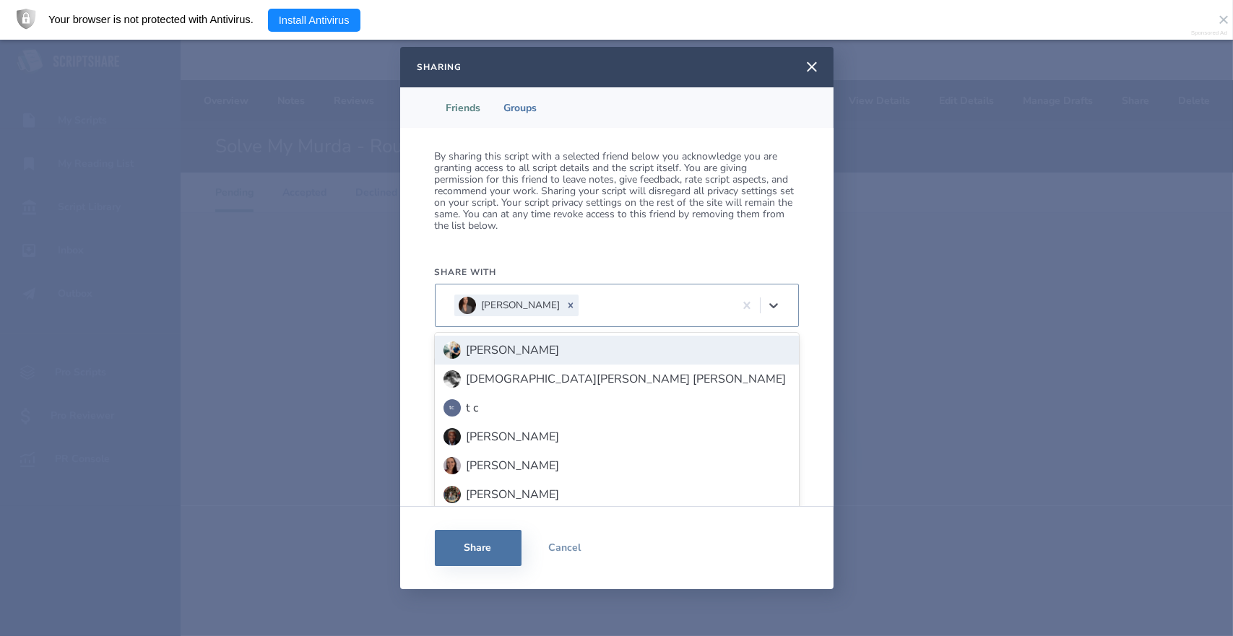
click at [490, 342] on div "[PERSON_NAME]" at bounding box center [617, 350] width 347 height 17
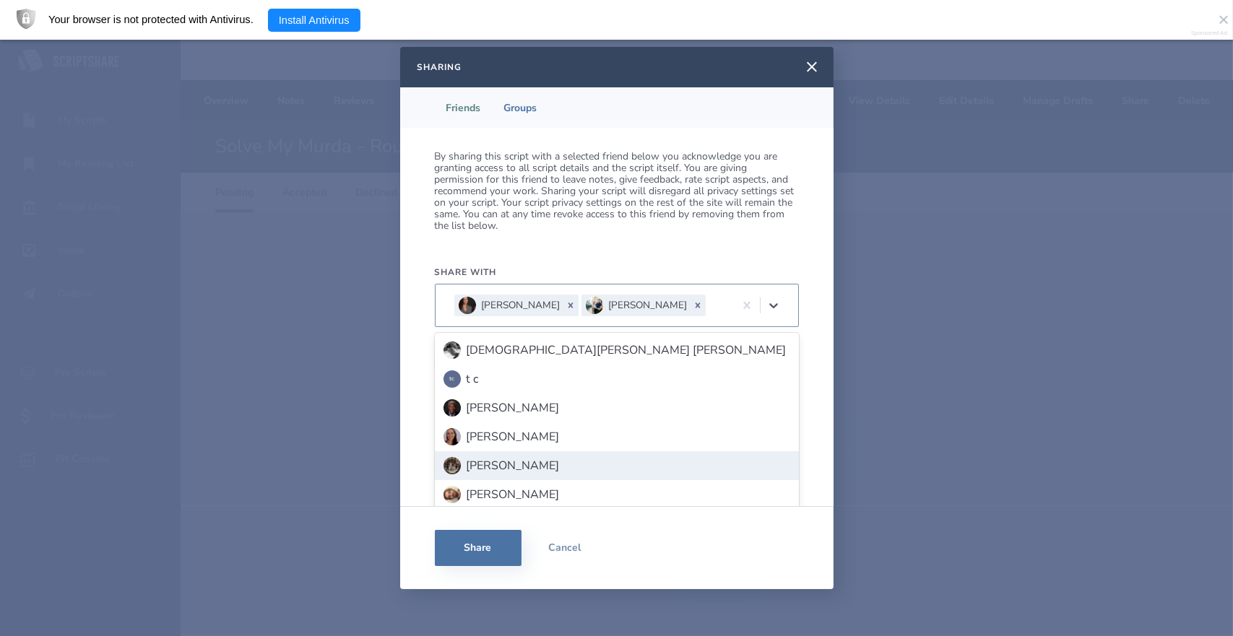
click at [418, 458] on div "By sharing this script with a selected friend below you acknowledge you are gra…" at bounding box center [616, 317] width 433 height 379
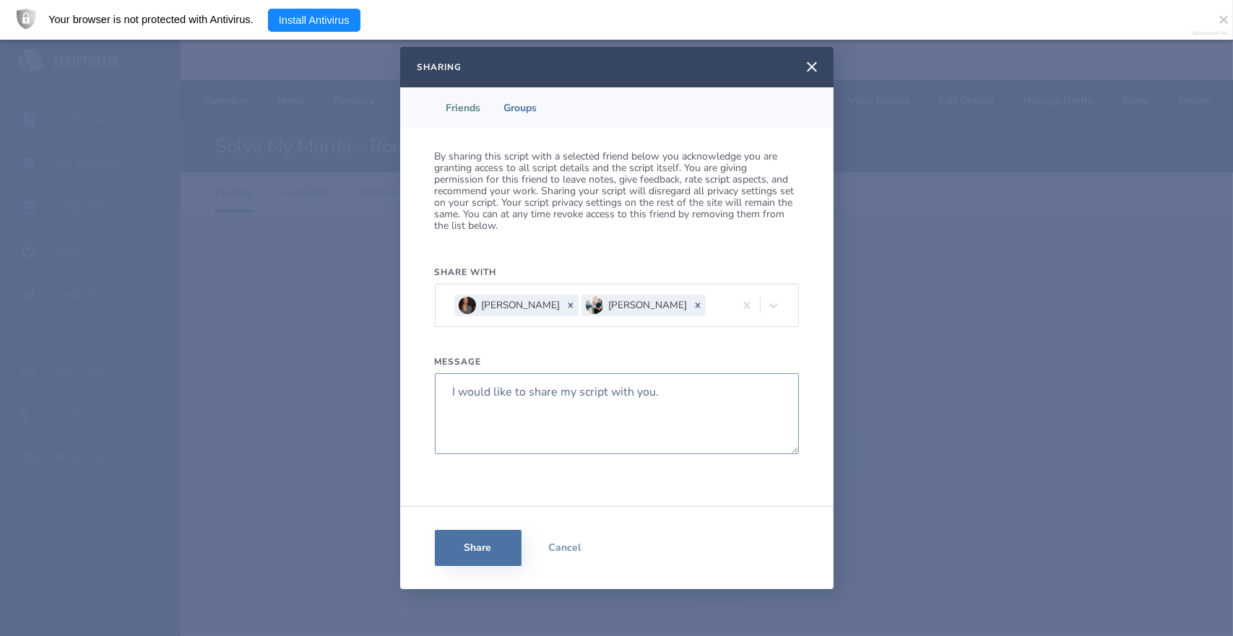
click at [471, 381] on textarea "I would like to share my script with you." at bounding box center [617, 414] width 364 height 81
drag, startPoint x: 679, startPoint y: 392, endPoint x: 355, endPoint y: 400, distance: 323.7
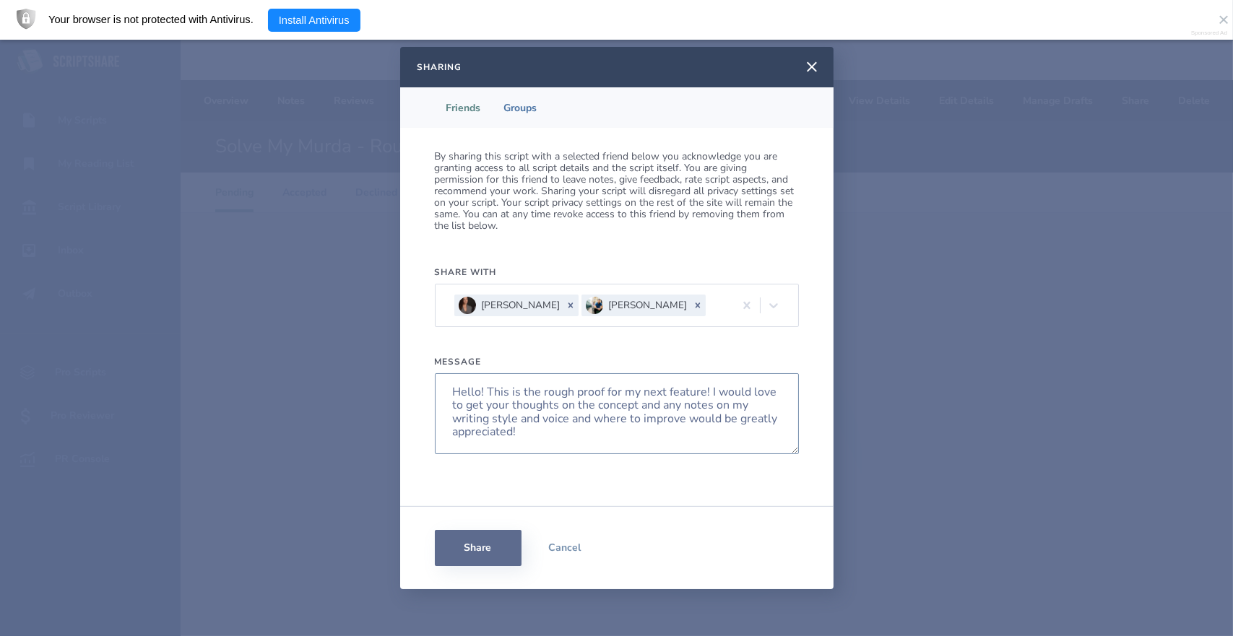
type textarea "Hello! This is the rough proof for my next feature! I would love to get your th…"
click at [484, 541] on button "Share" at bounding box center [478, 548] width 87 height 36
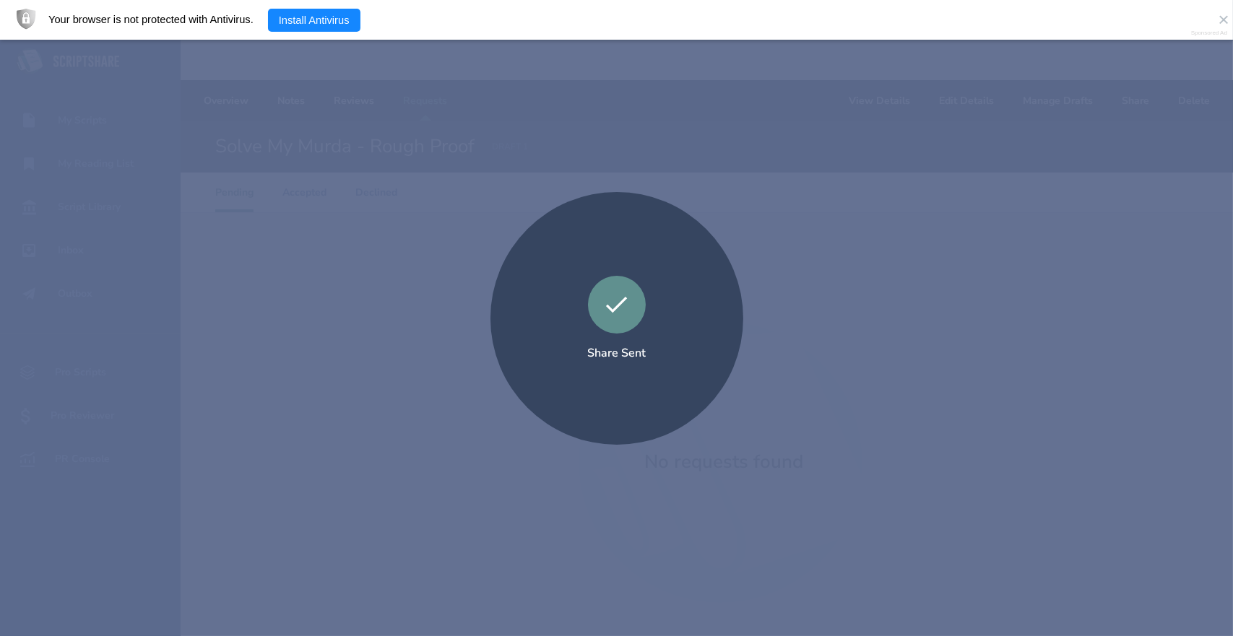
click at [320, 374] on div "Share Sent" at bounding box center [616, 318] width 1233 height 636
